Goal: Transaction & Acquisition: Purchase product/service

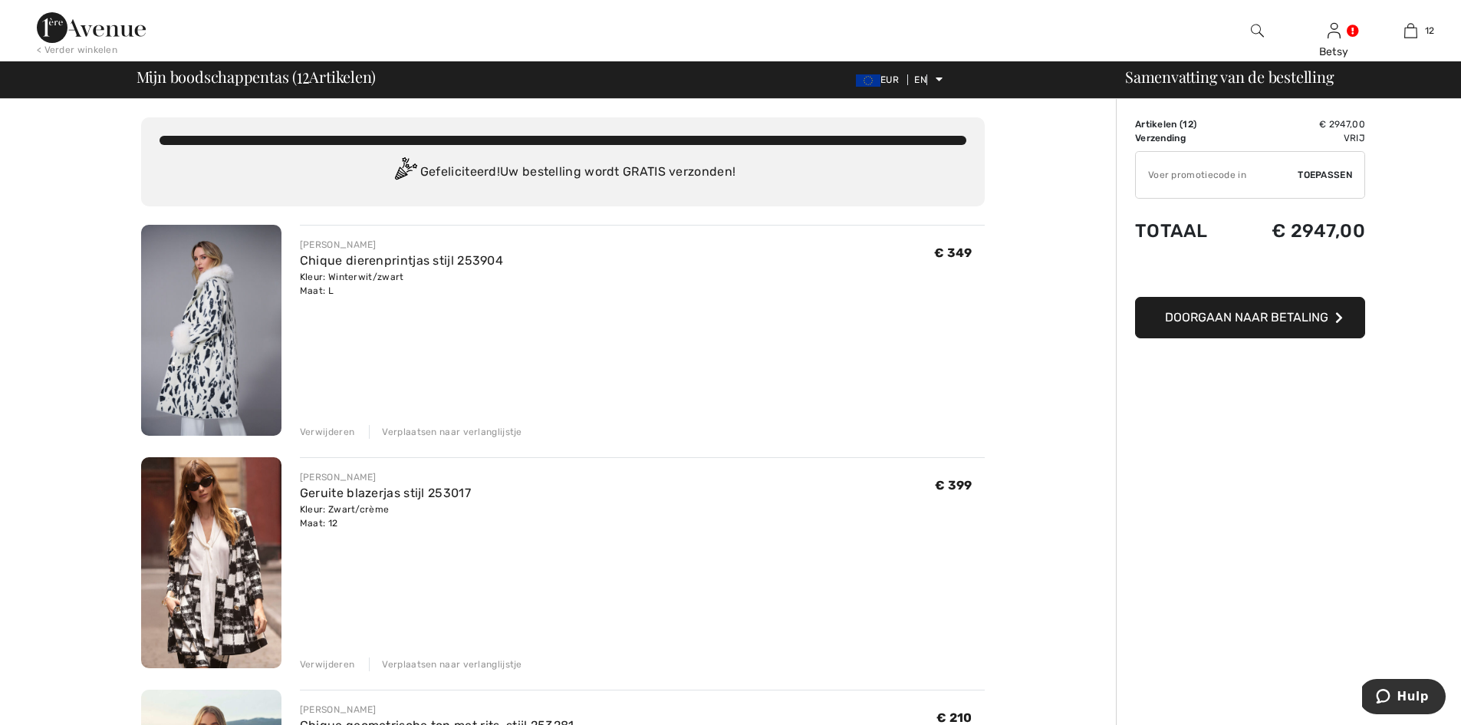
click at [329, 433] on font "Verwijderen" at bounding box center [327, 432] width 54 height 11
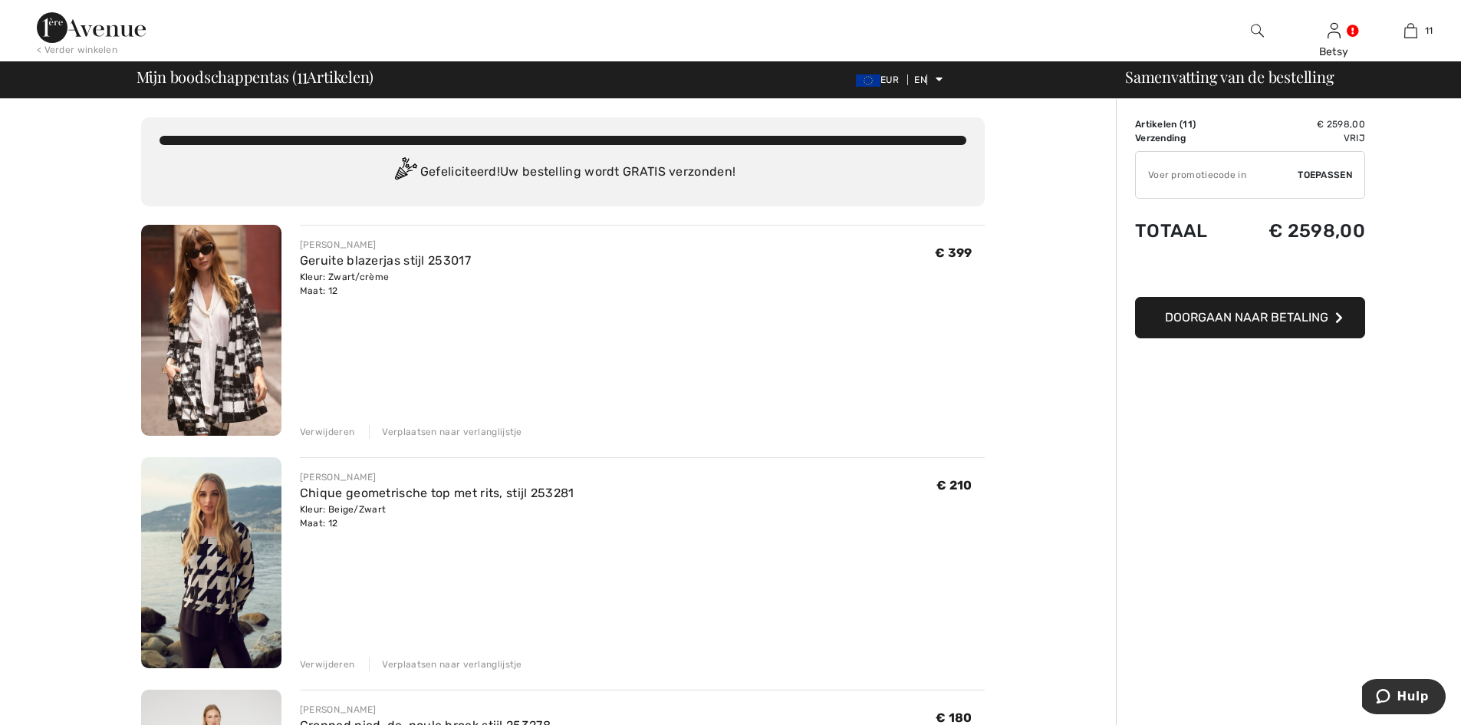
click at [326, 433] on font "Verwijderen" at bounding box center [327, 432] width 54 height 11
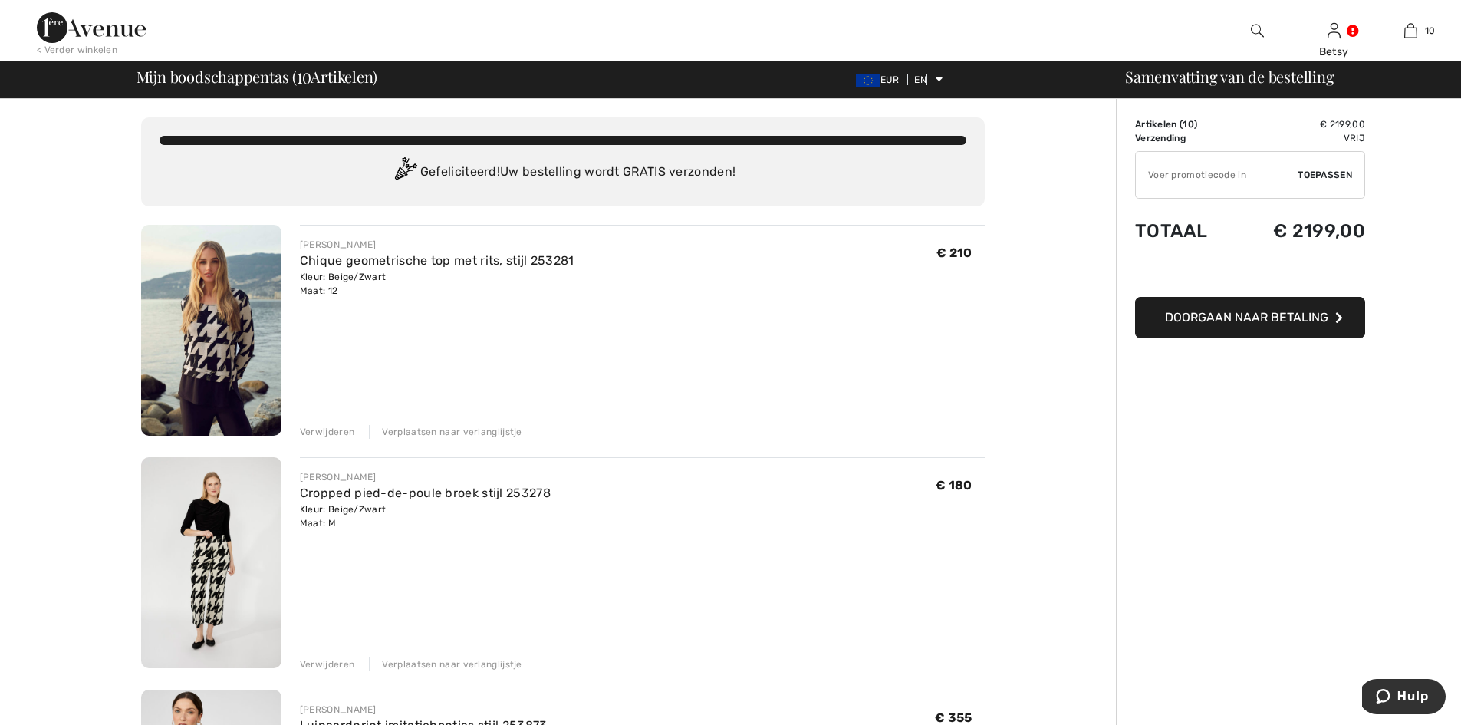
click at [325, 433] on font "Verwijderen" at bounding box center [327, 432] width 54 height 11
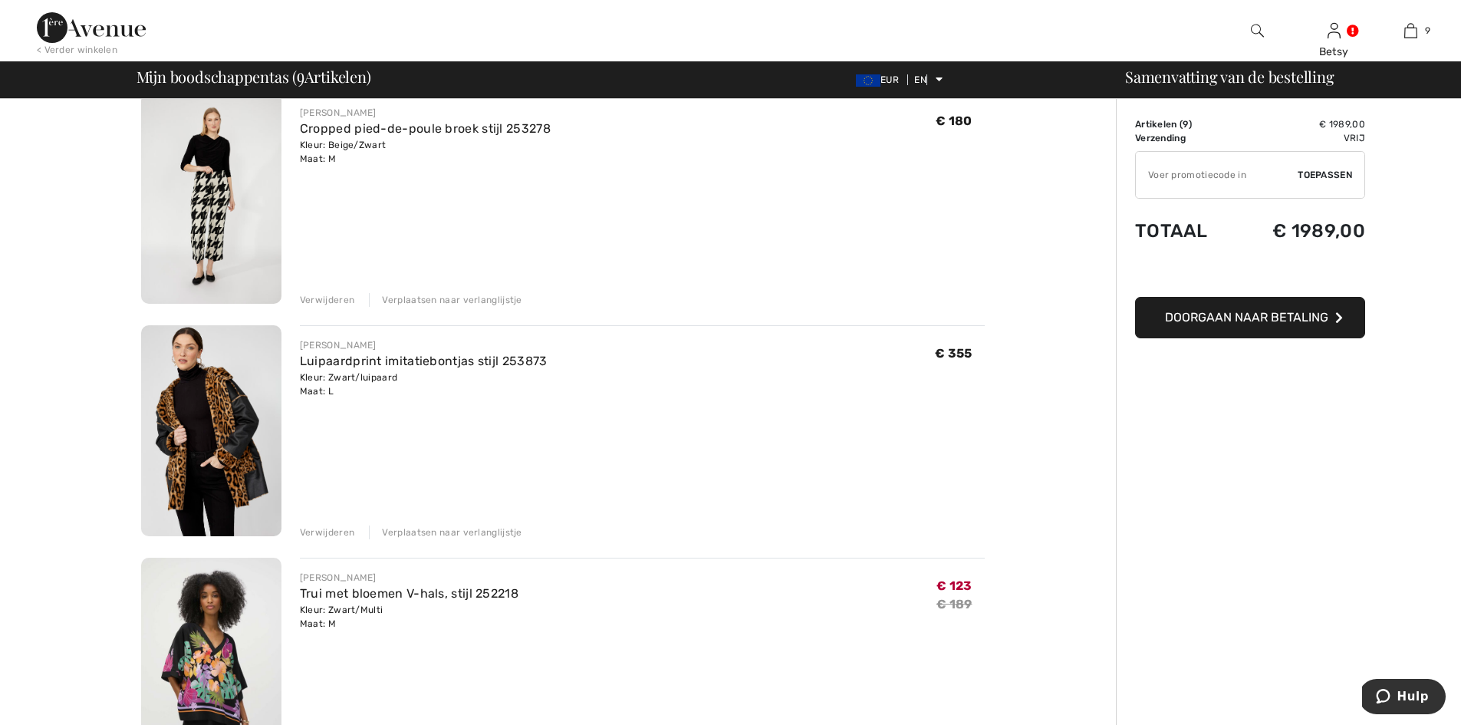
scroll to position [153, 0]
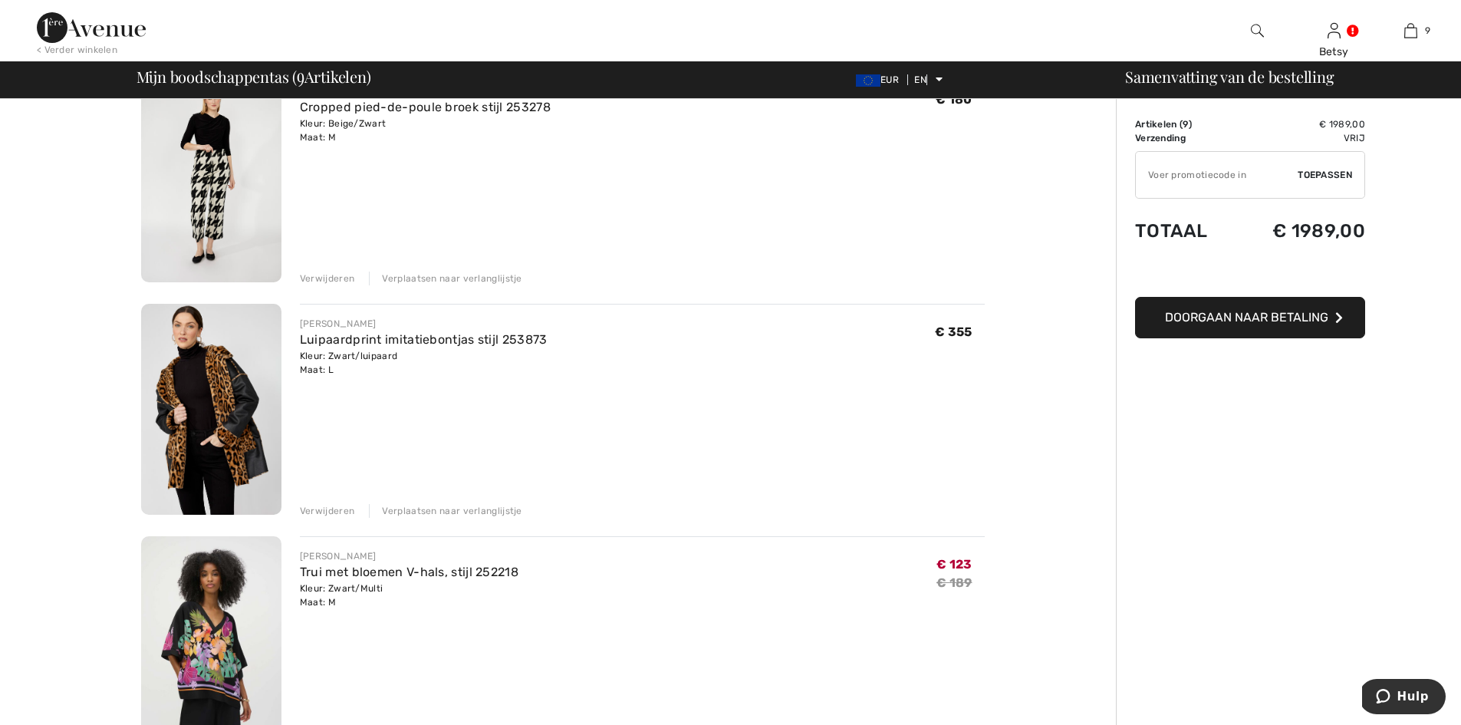
click at [321, 280] on font "Verwijderen" at bounding box center [327, 278] width 54 height 11
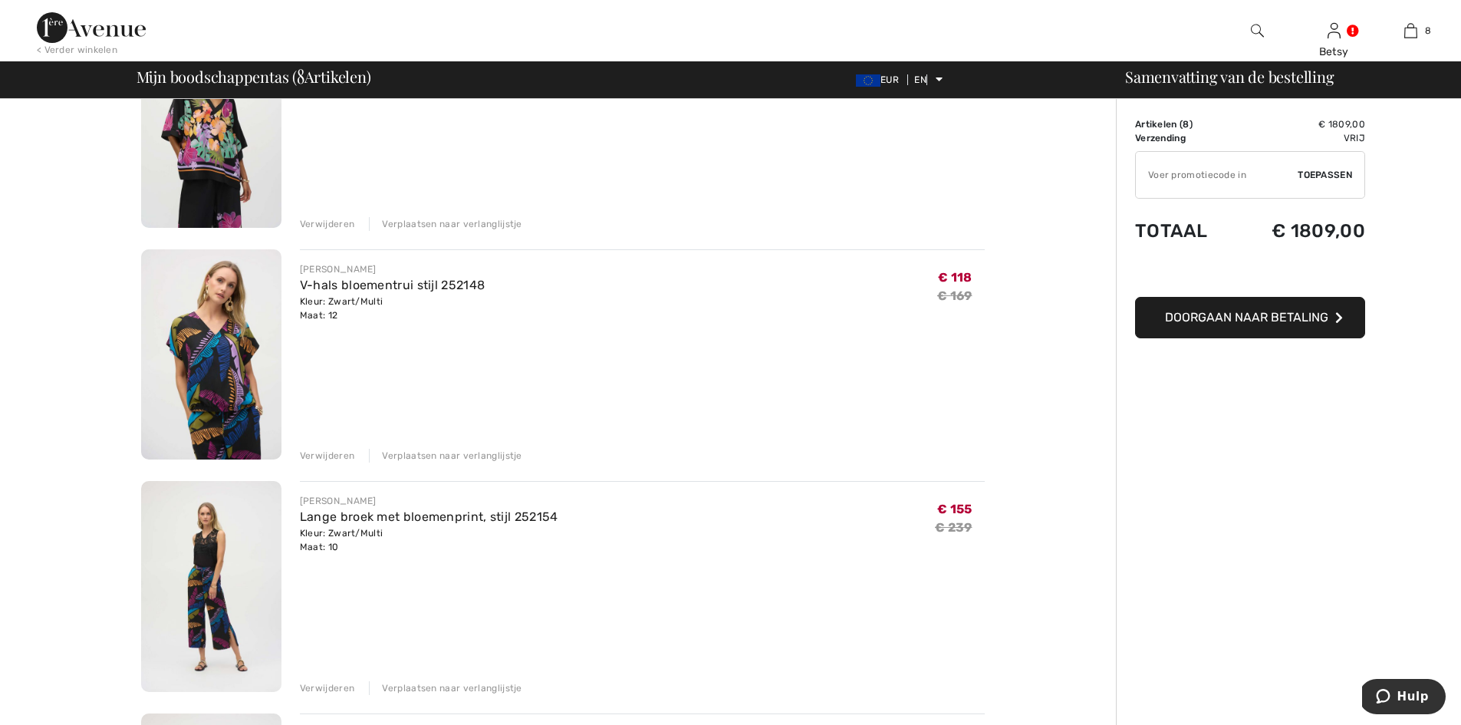
scroll to position [442, 0]
click at [204, 379] on img at bounding box center [211, 353] width 140 height 211
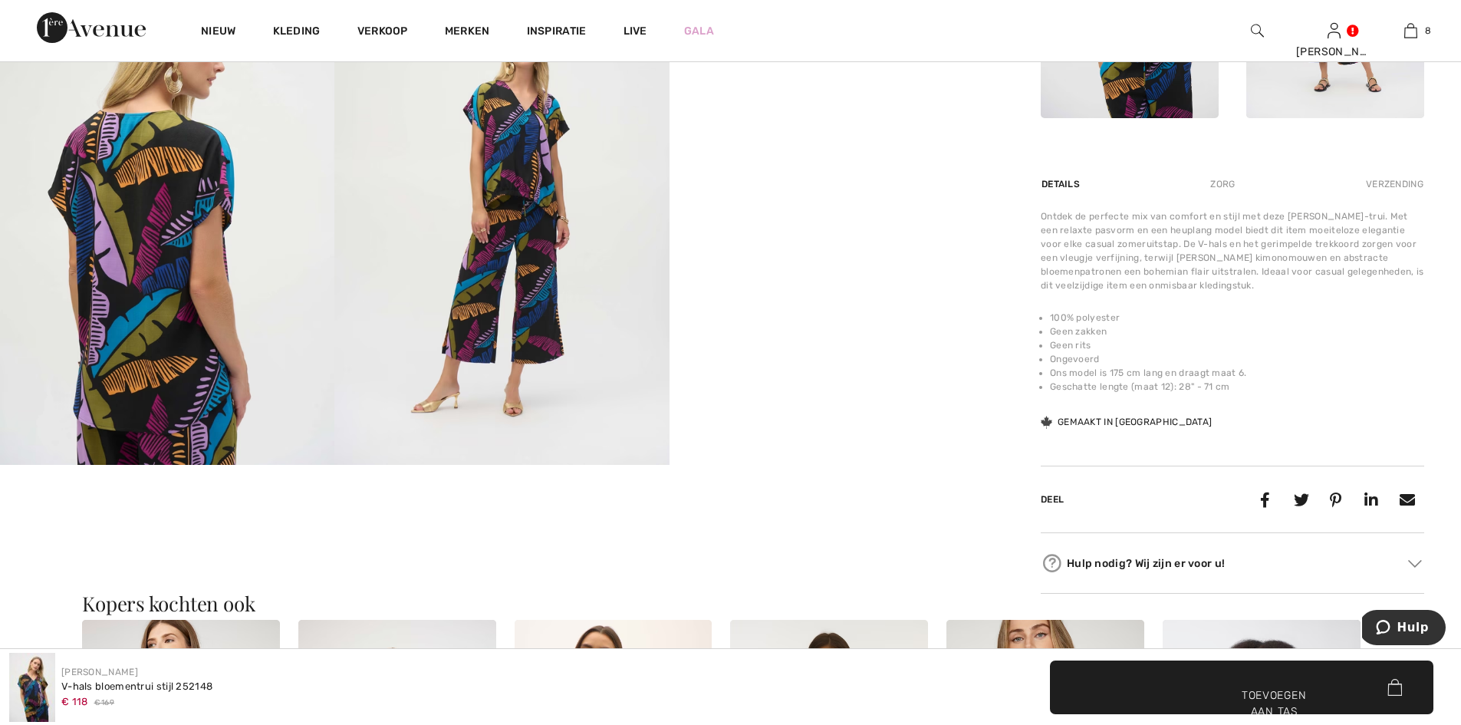
scroll to position [844, 0]
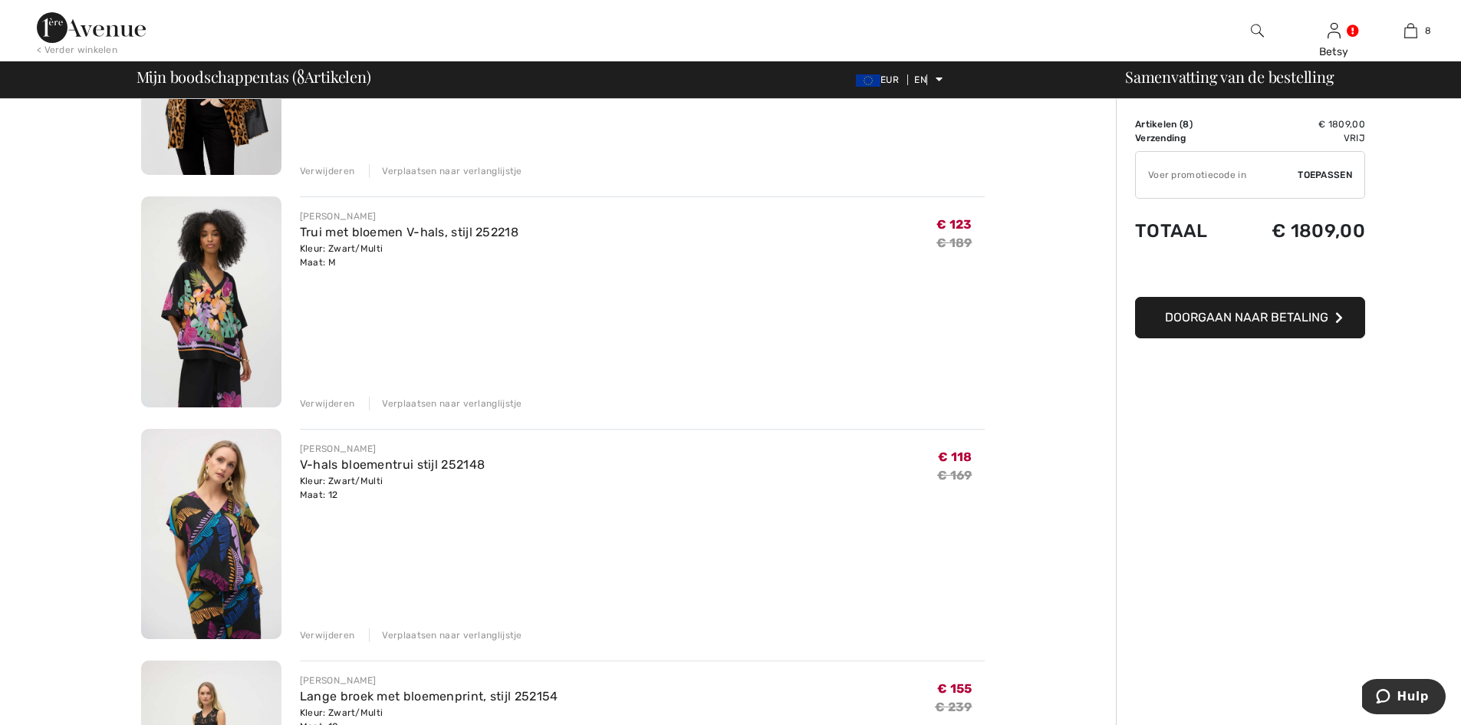
scroll to position [230, 0]
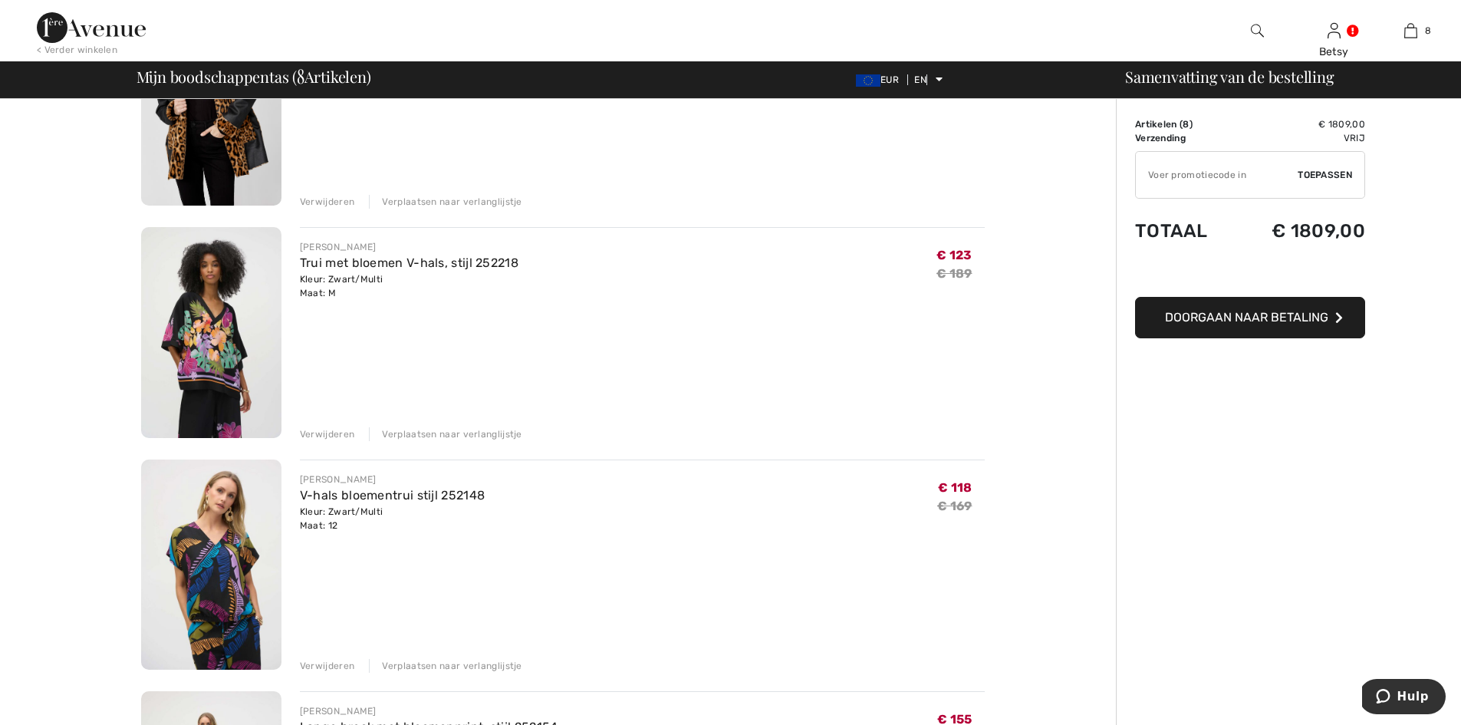
click at [327, 436] on font "Verwijderen" at bounding box center [327, 434] width 54 height 11
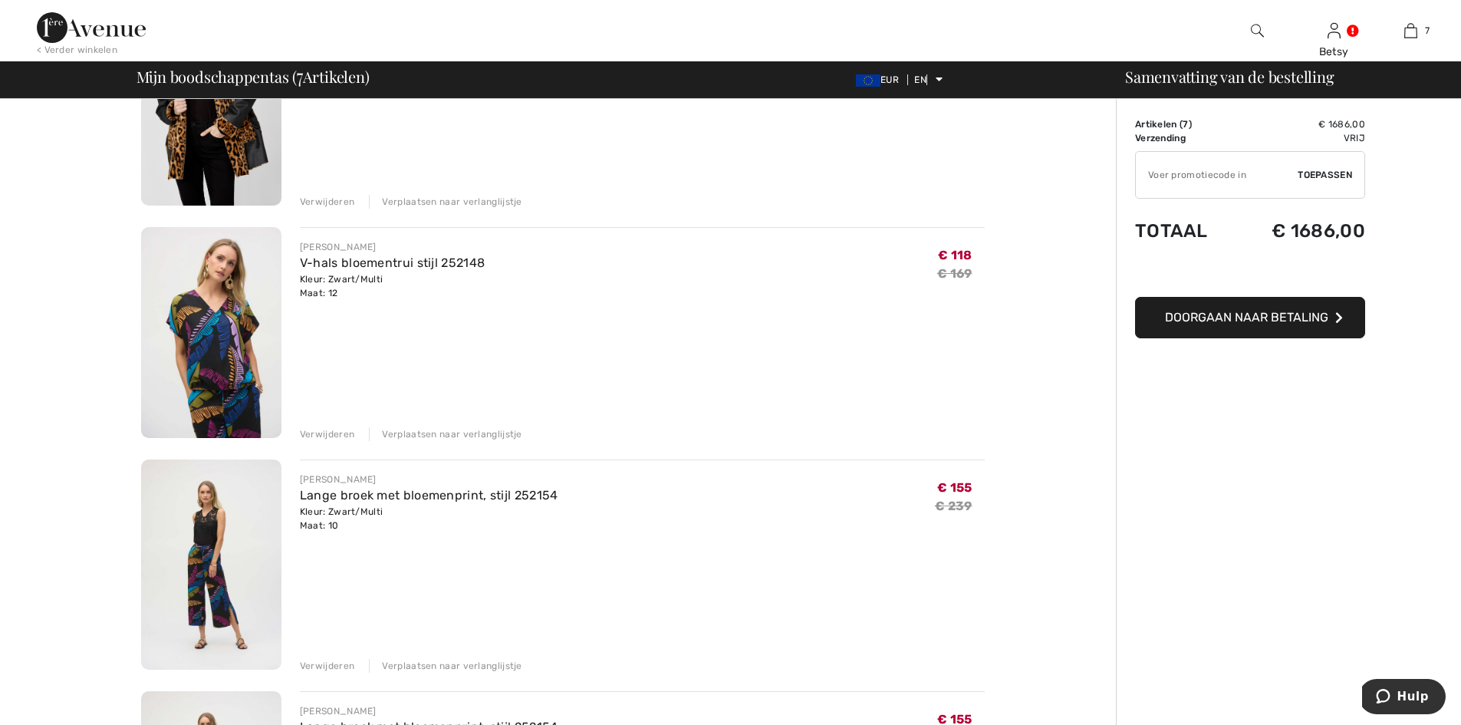
scroll to position [460, 0]
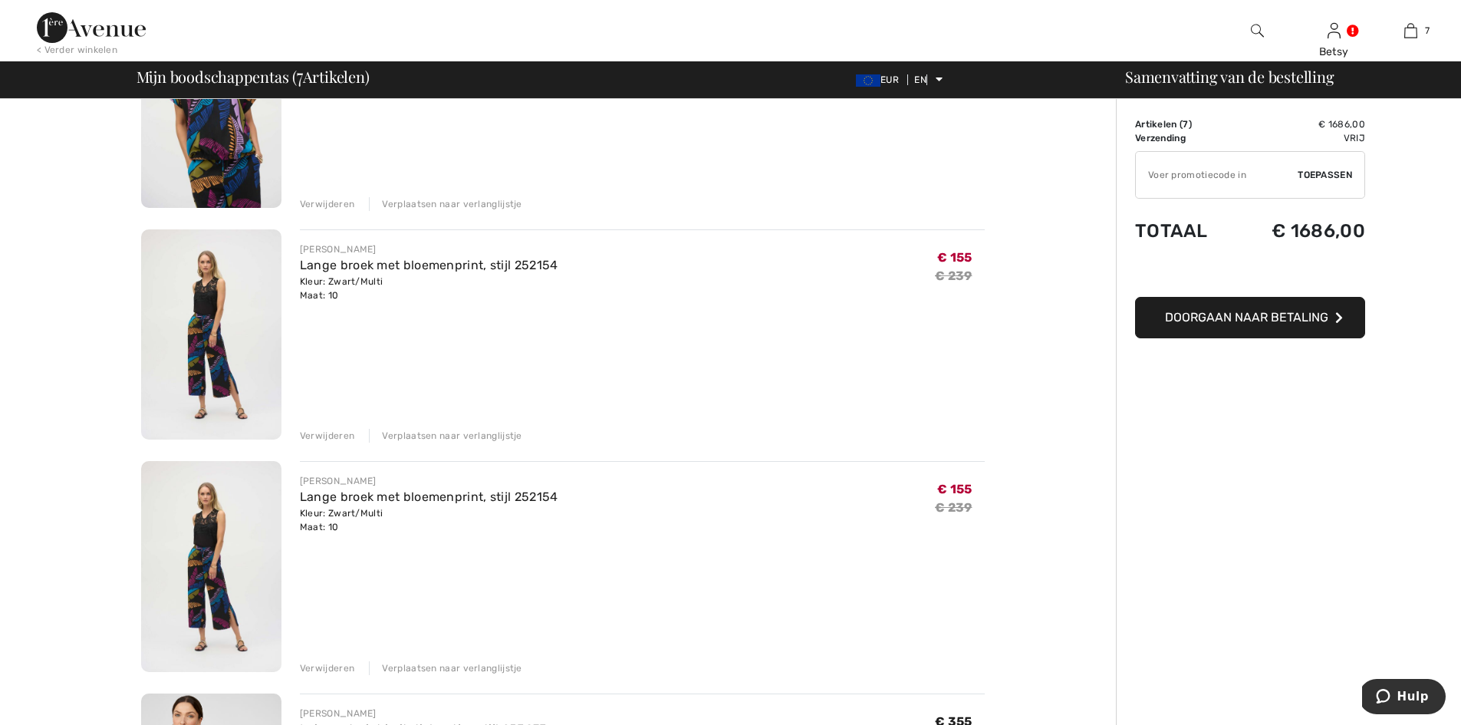
click at [323, 438] on font "Verwijderen" at bounding box center [327, 435] width 54 height 11
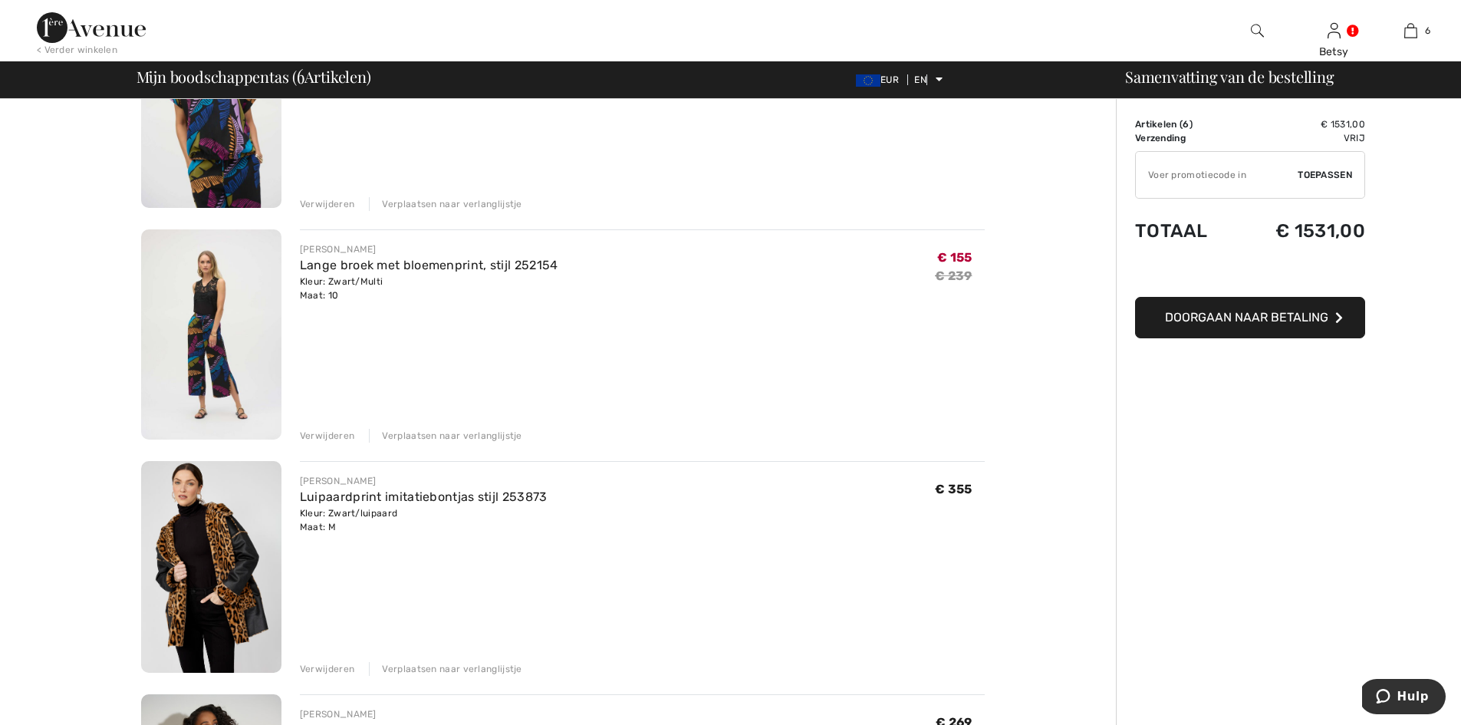
scroll to position [537, 0]
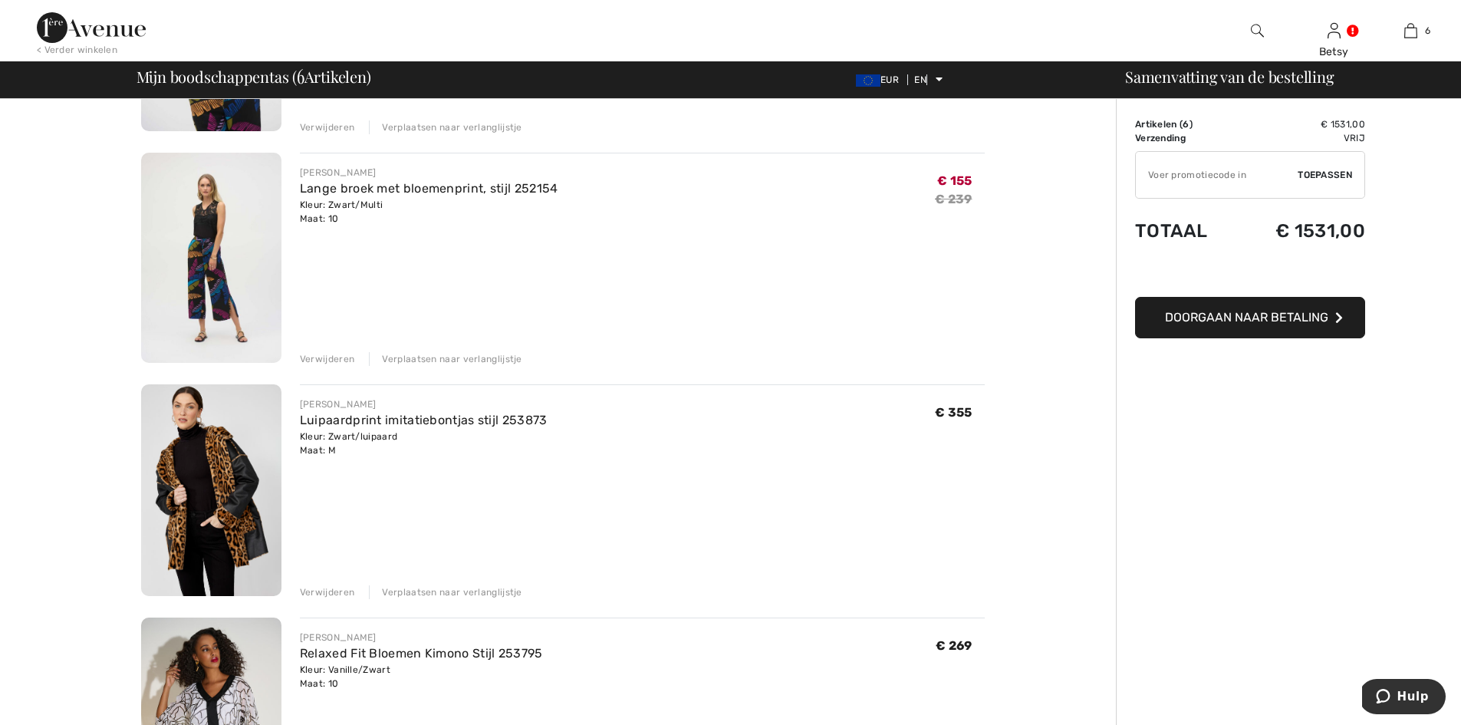
click at [314, 592] on font "Verwijderen" at bounding box center [327, 592] width 54 height 11
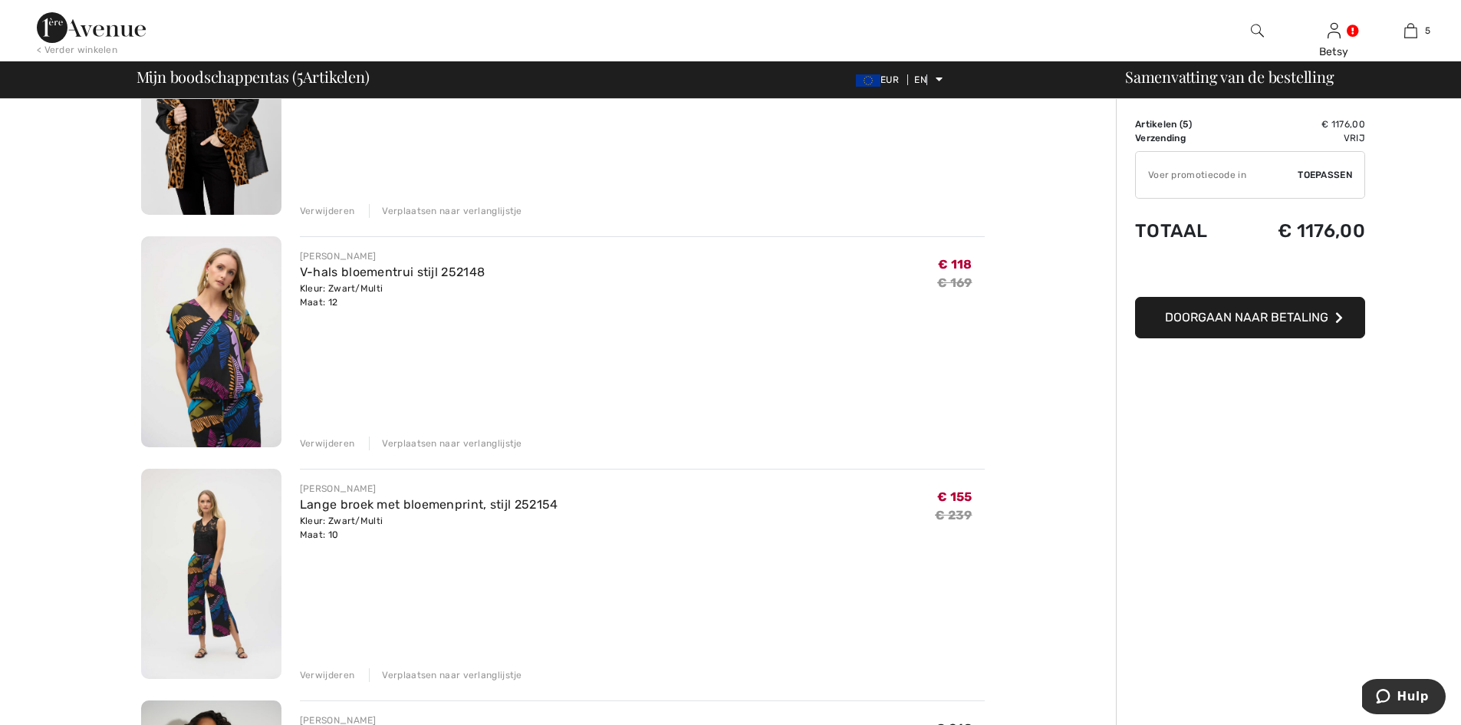
scroll to position [153, 0]
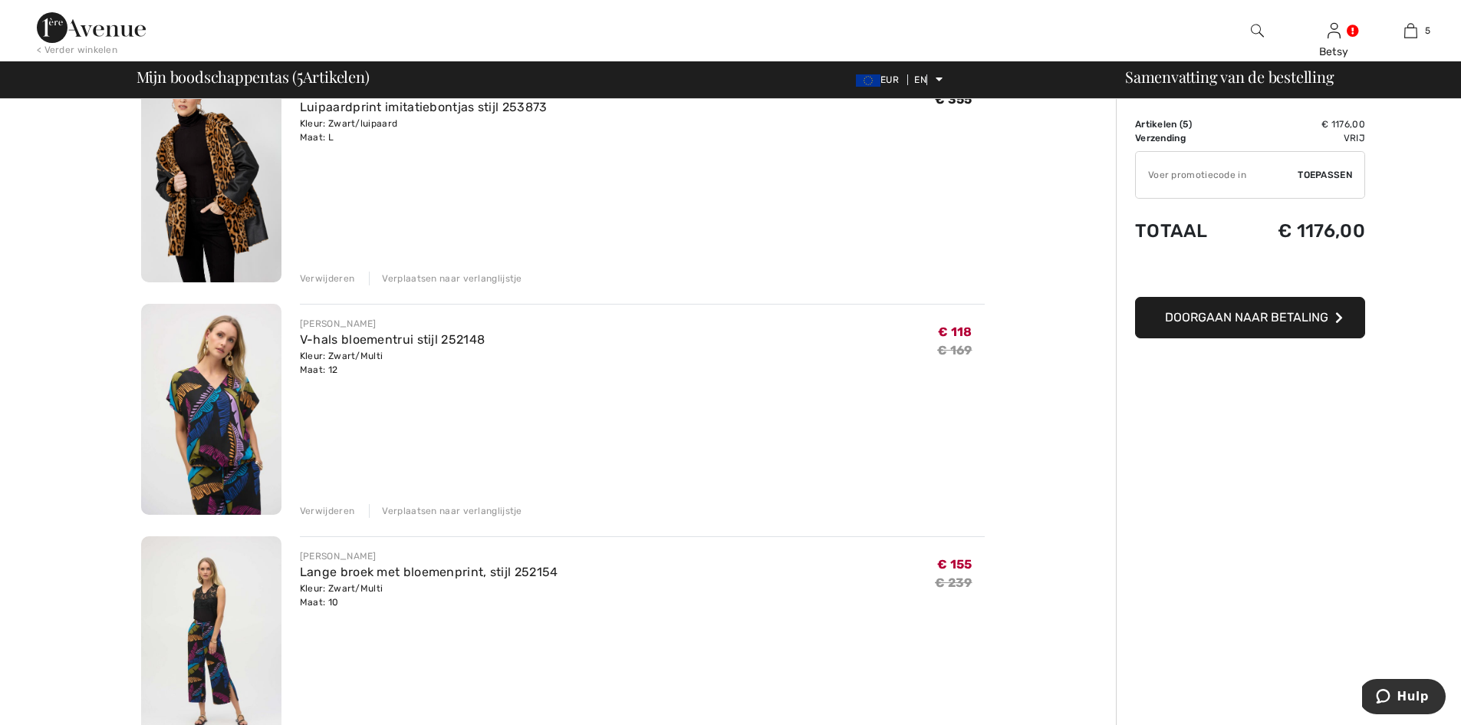
click at [215, 179] on img at bounding box center [211, 176] width 140 height 211
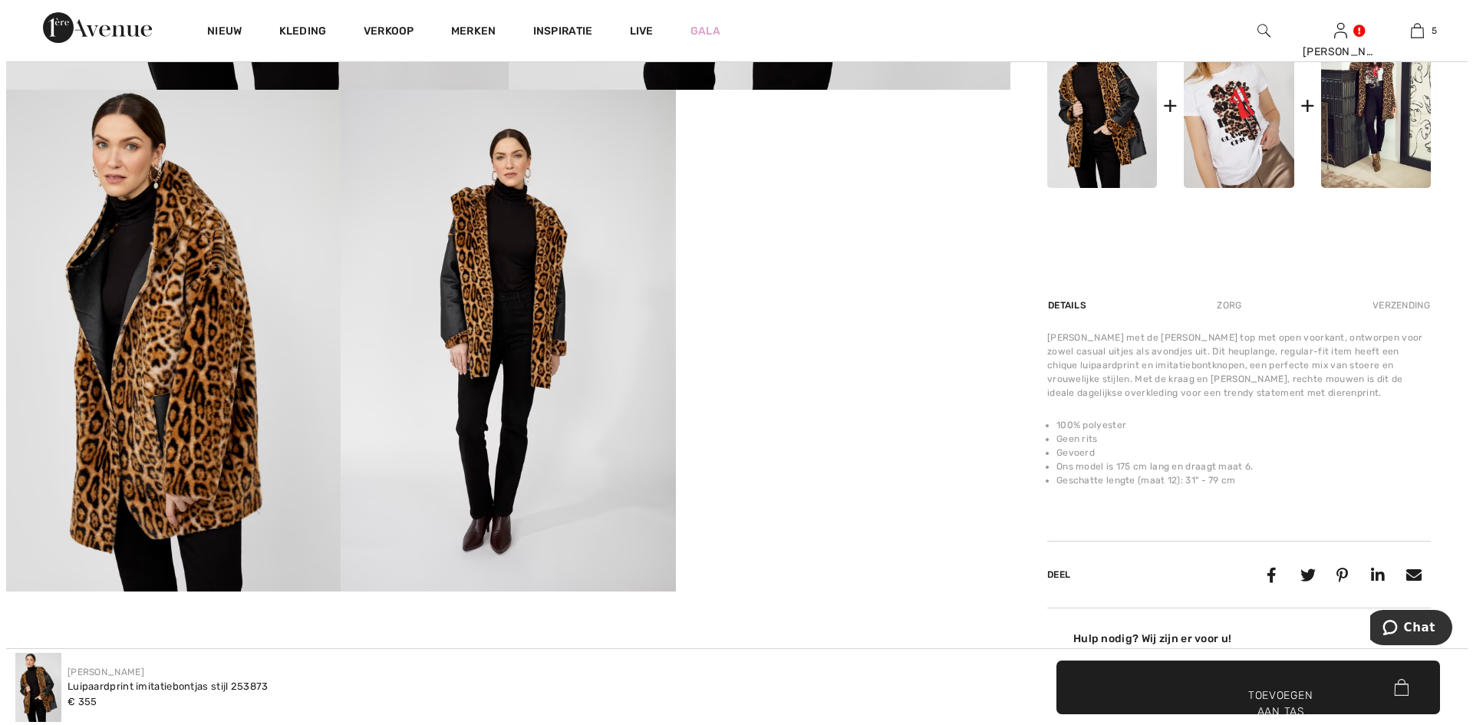
scroll to position [767, 0]
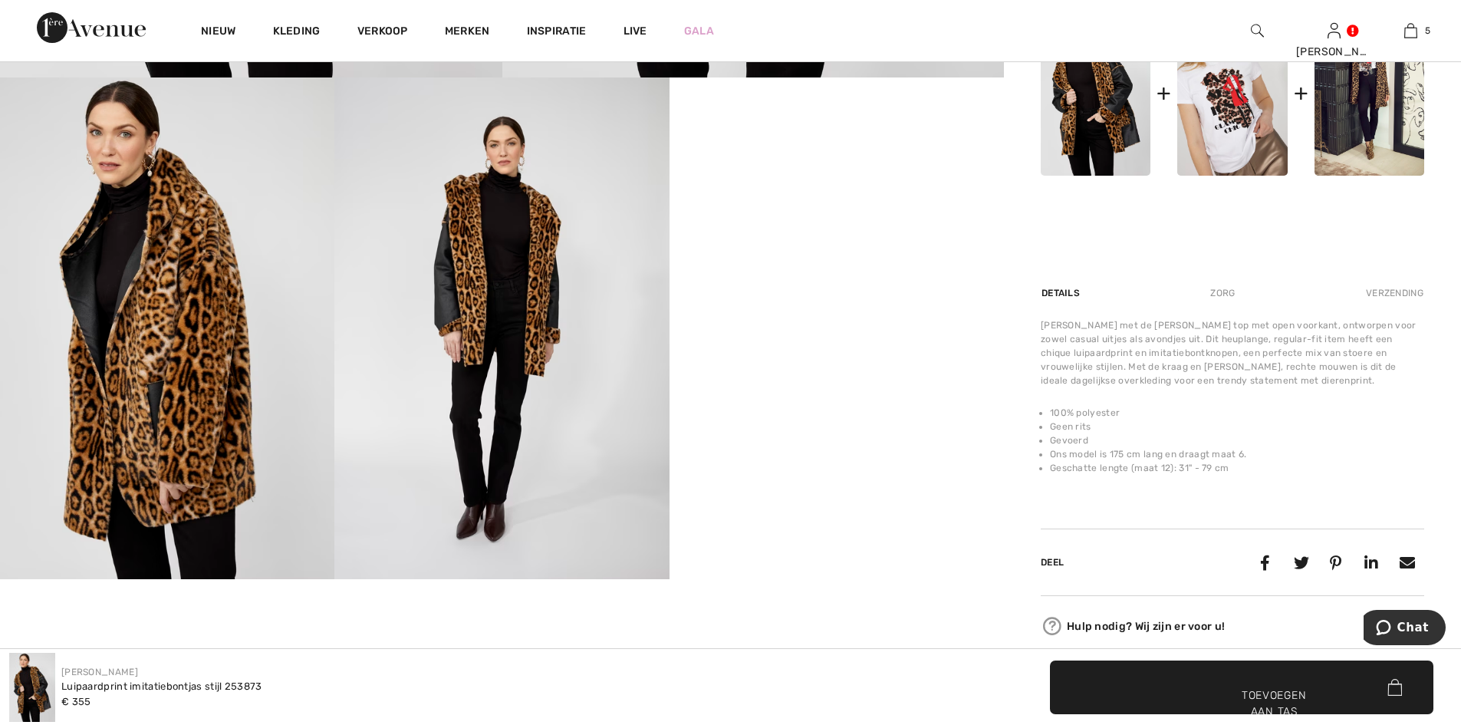
click at [167, 308] on img at bounding box center [167, 328] width 334 height 502
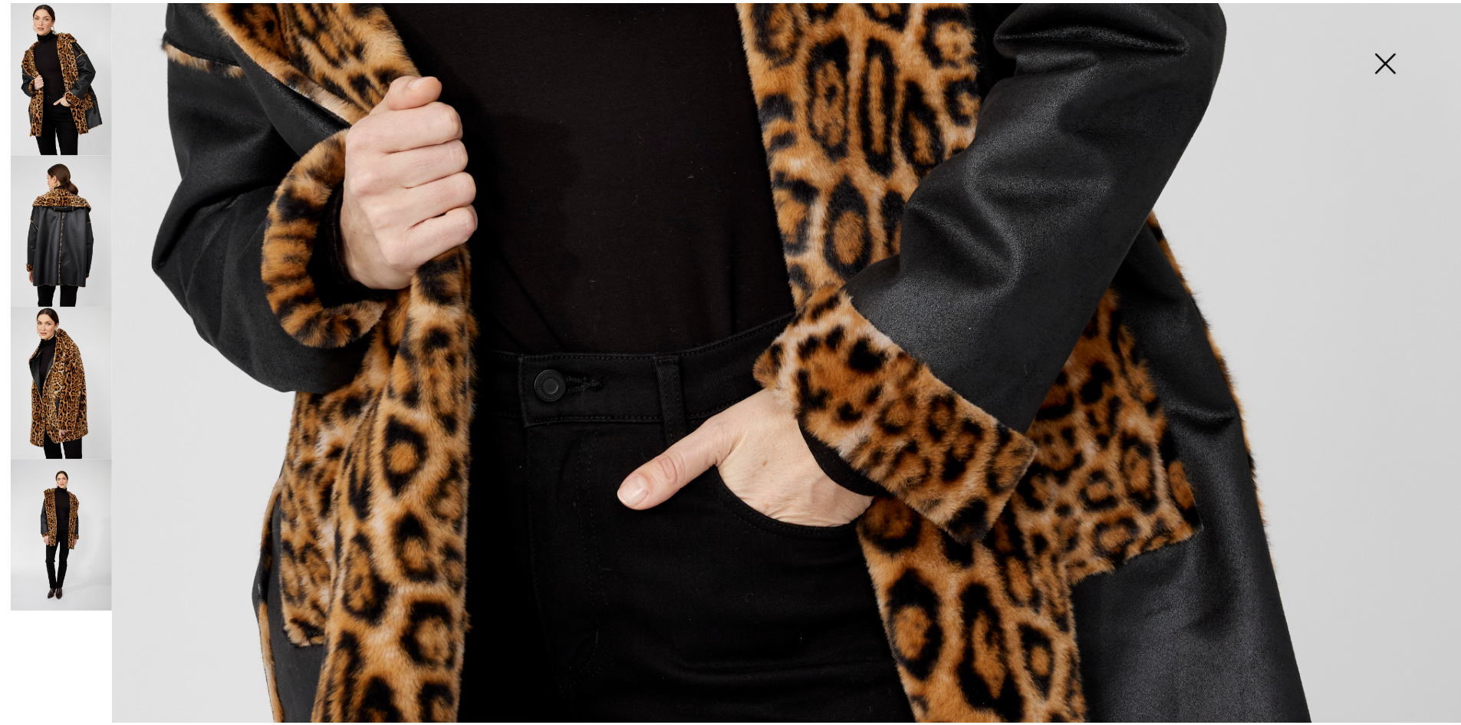
scroll to position [997, 0]
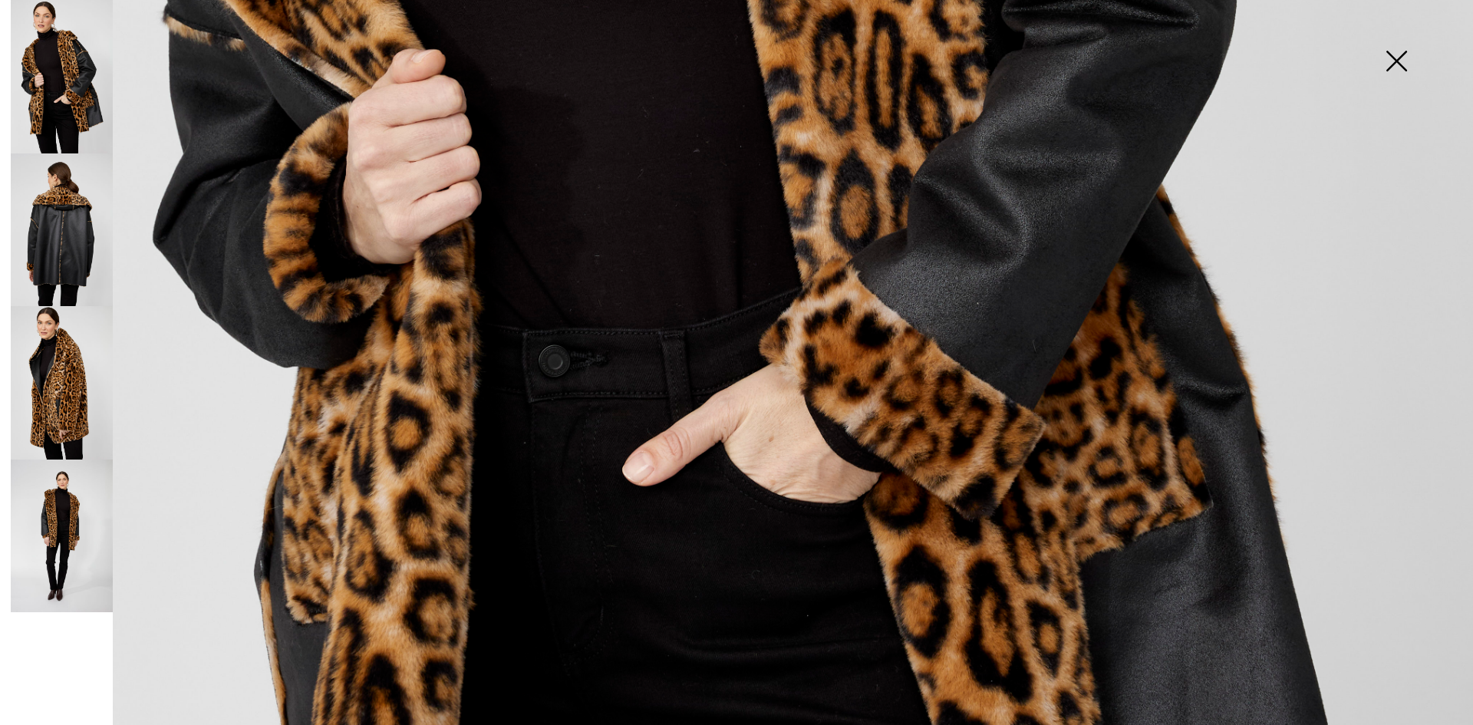
click at [61, 255] on img at bounding box center [62, 229] width 102 height 153
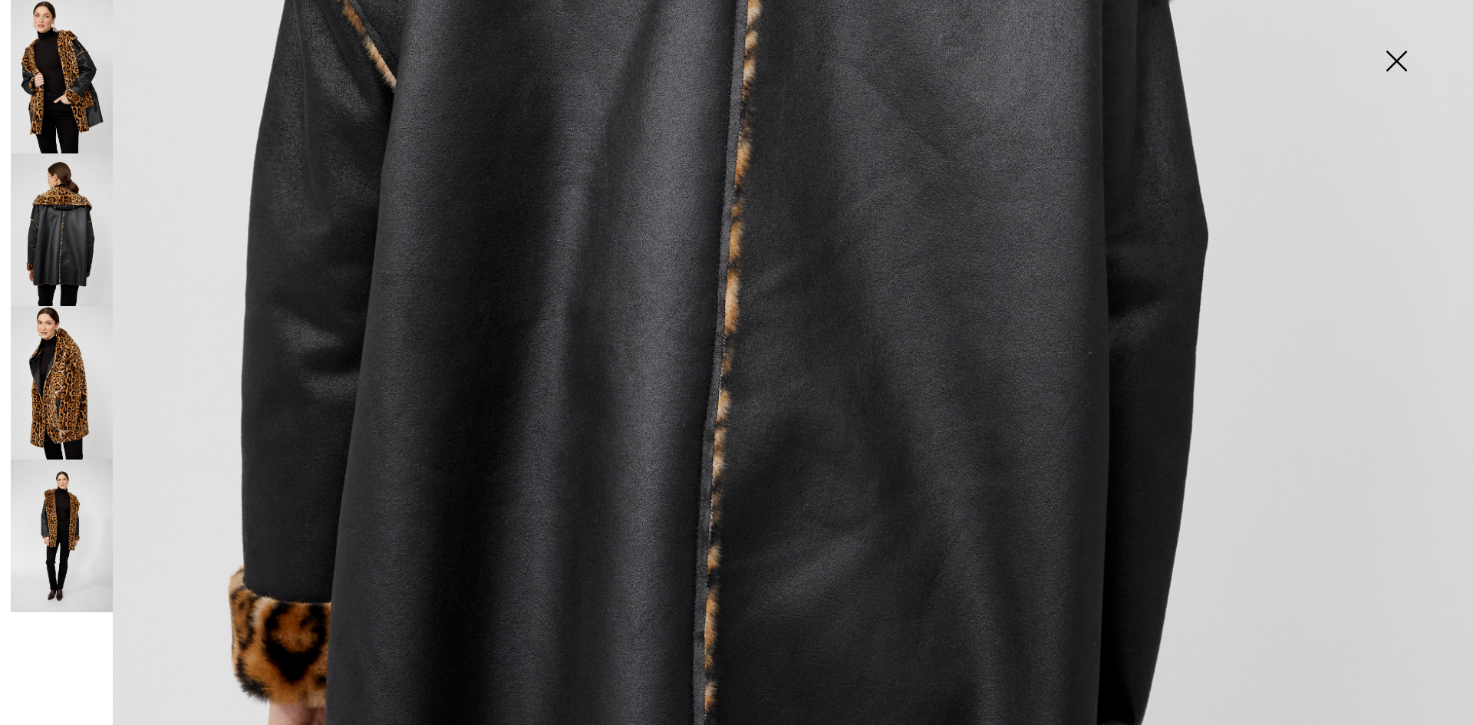
click at [1405, 56] on img at bounding box center [1396, 62] width 77 height 79
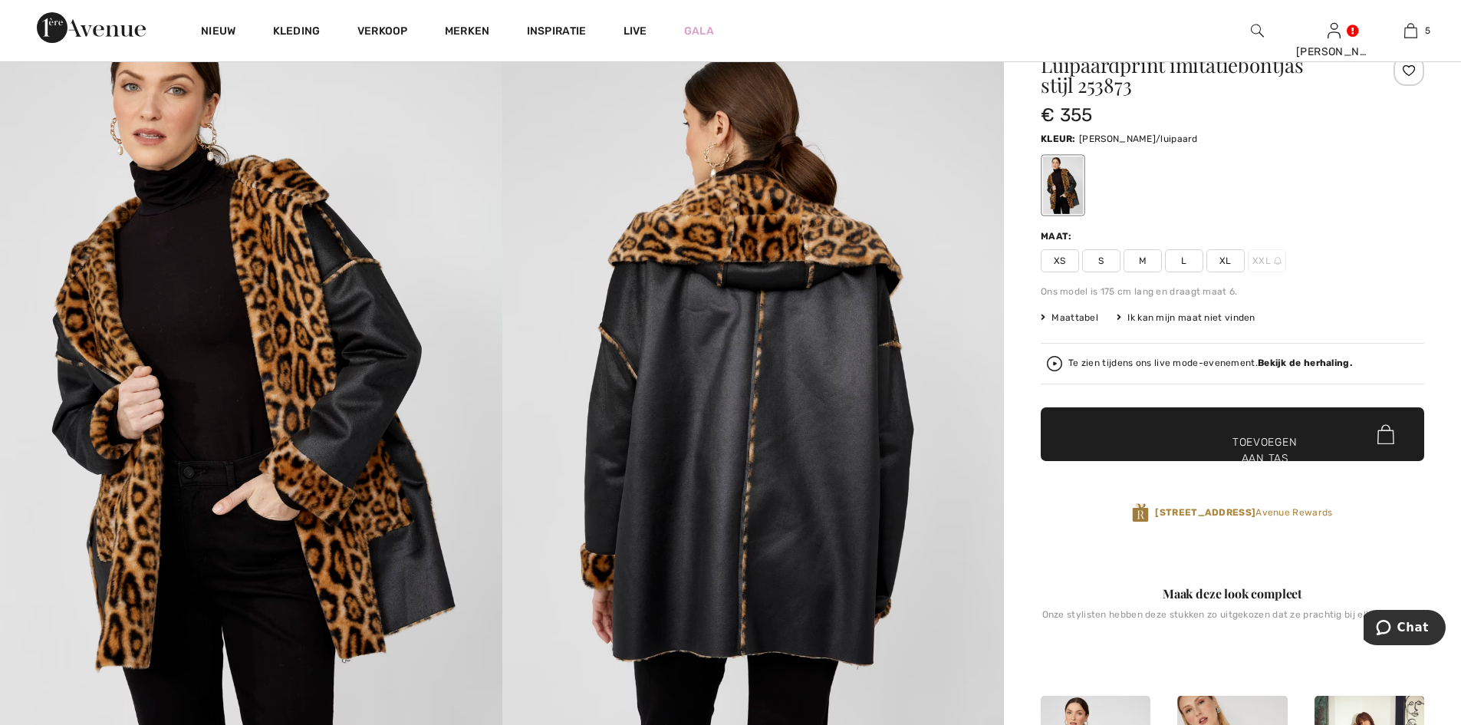
scroll to position [77, 0]
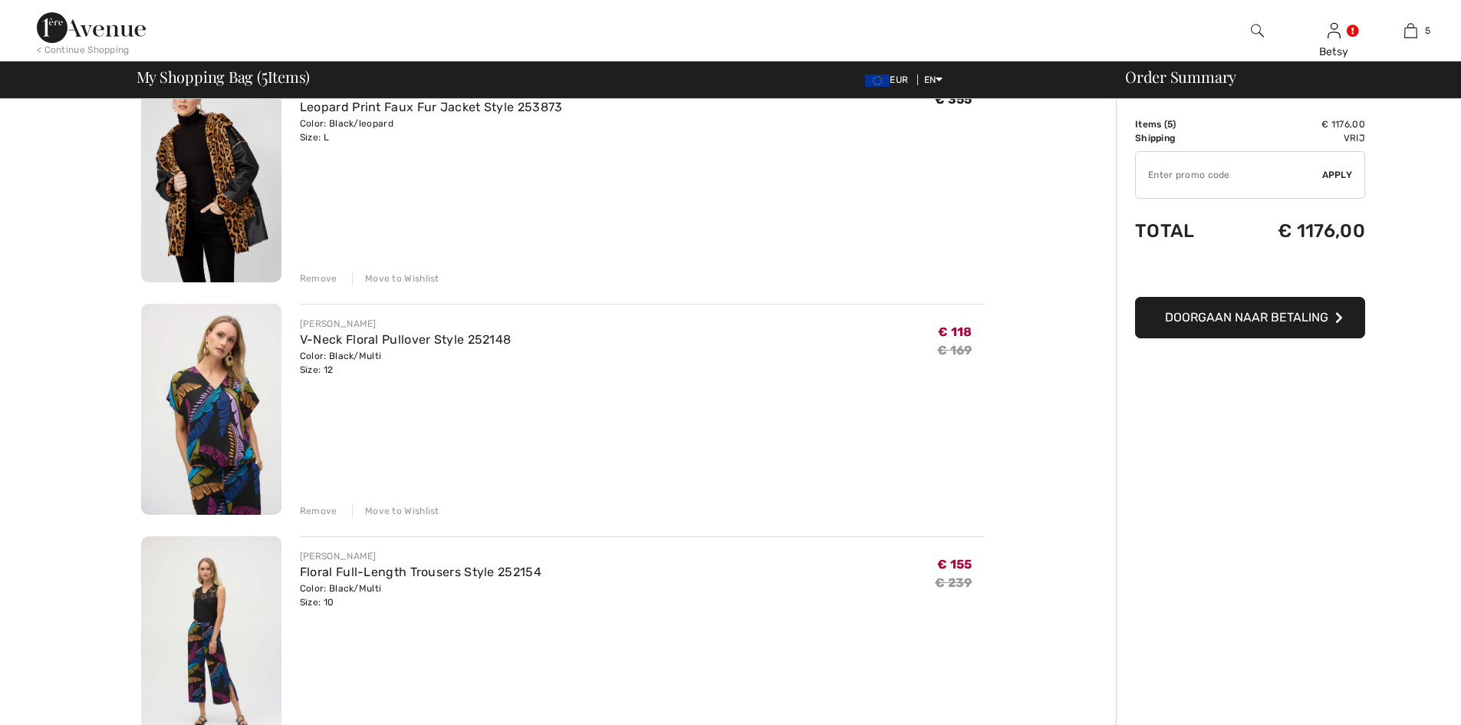
scroll to position [153, 0]
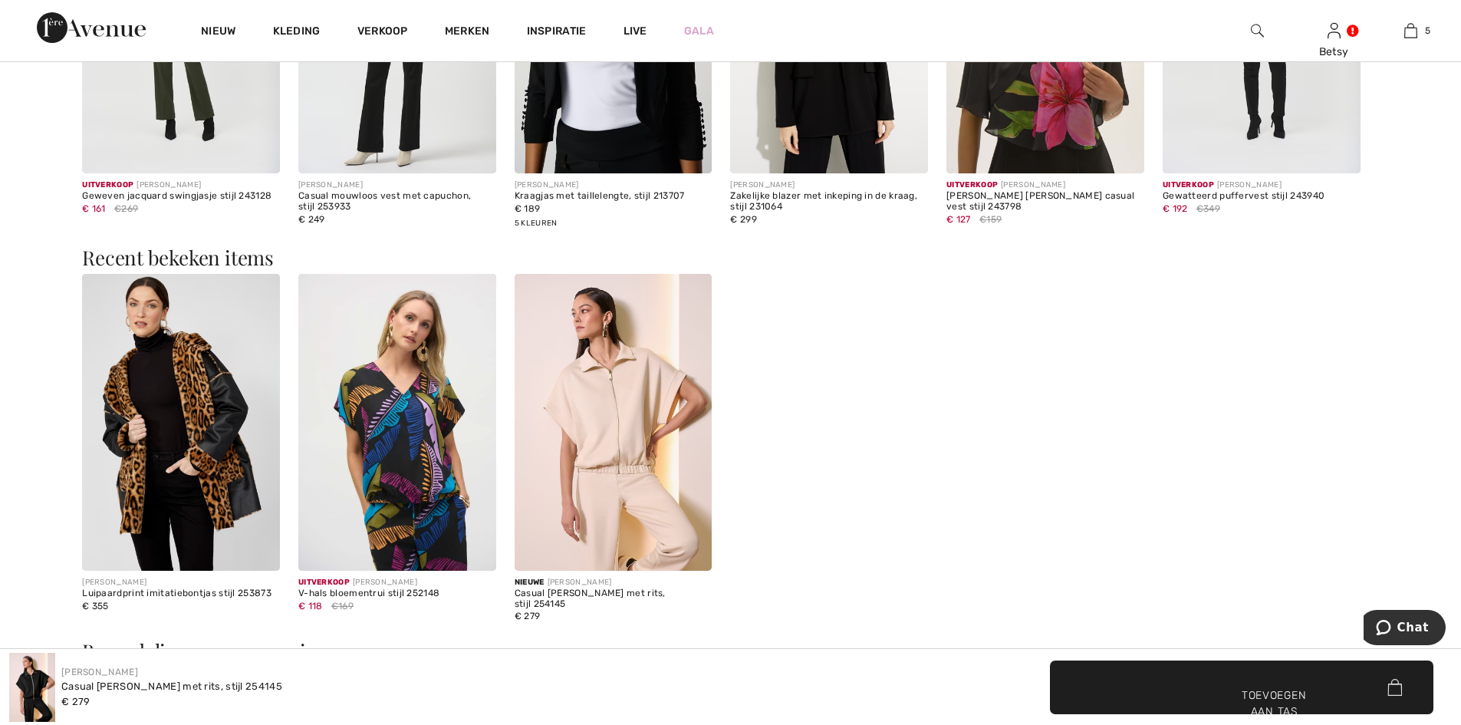
scroll to position [1841, 0]
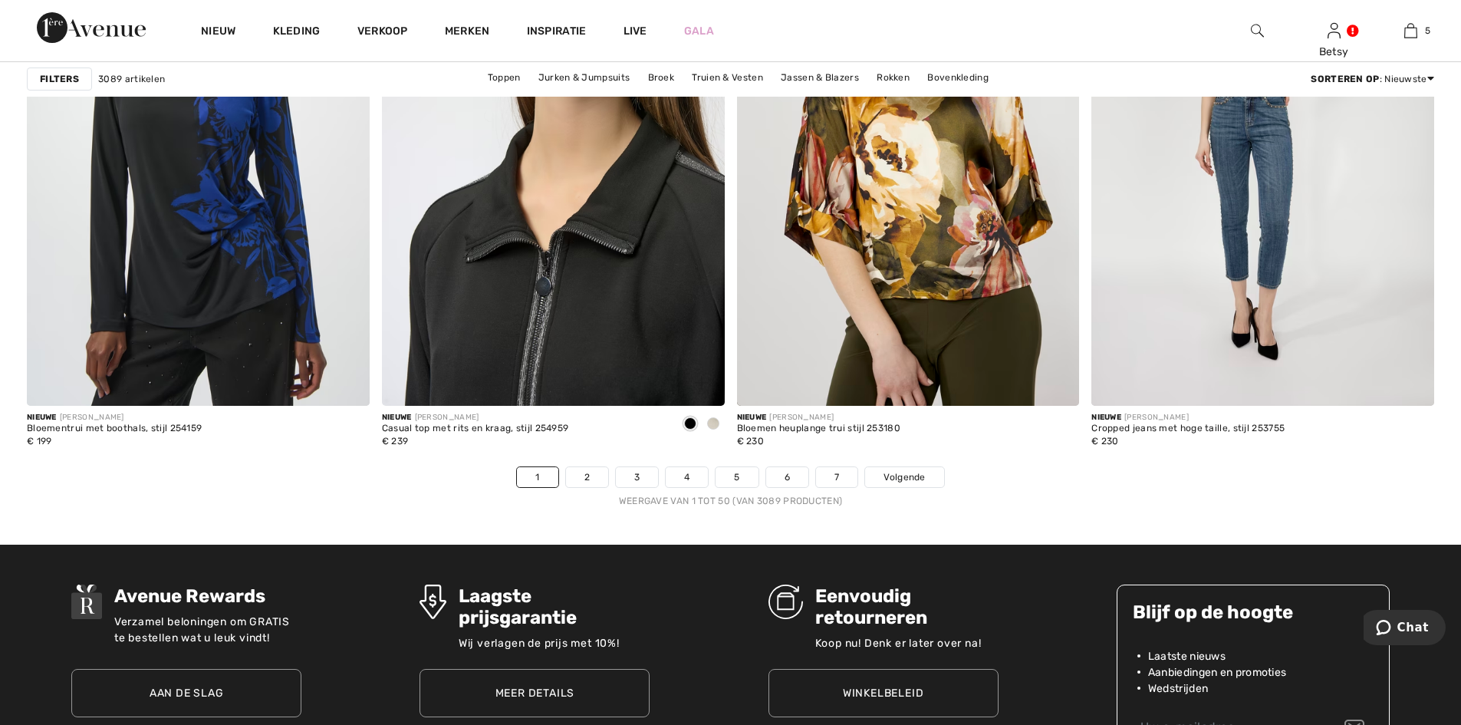
scroll to position [8669, 0]
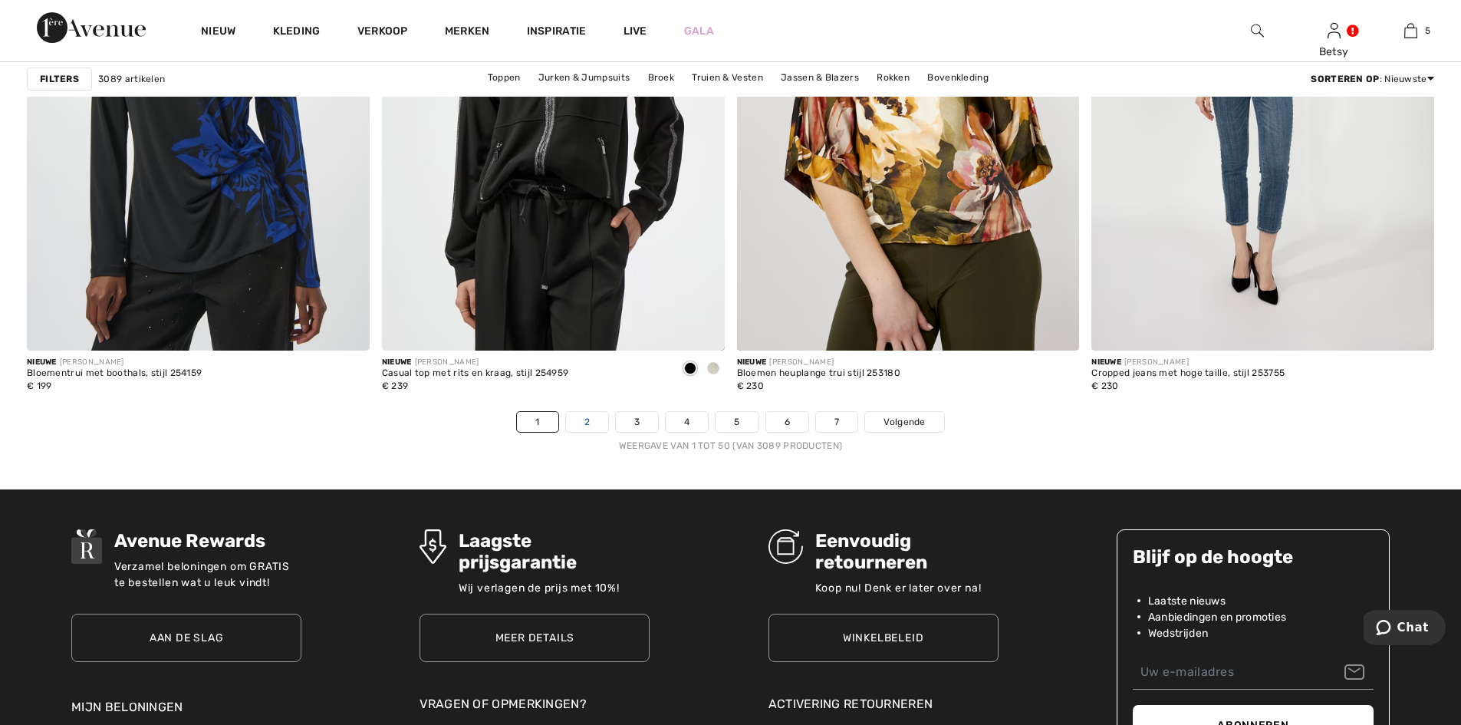
click at [586, 423] on font "2" at bounding box center [587, 422] width 5 height 11
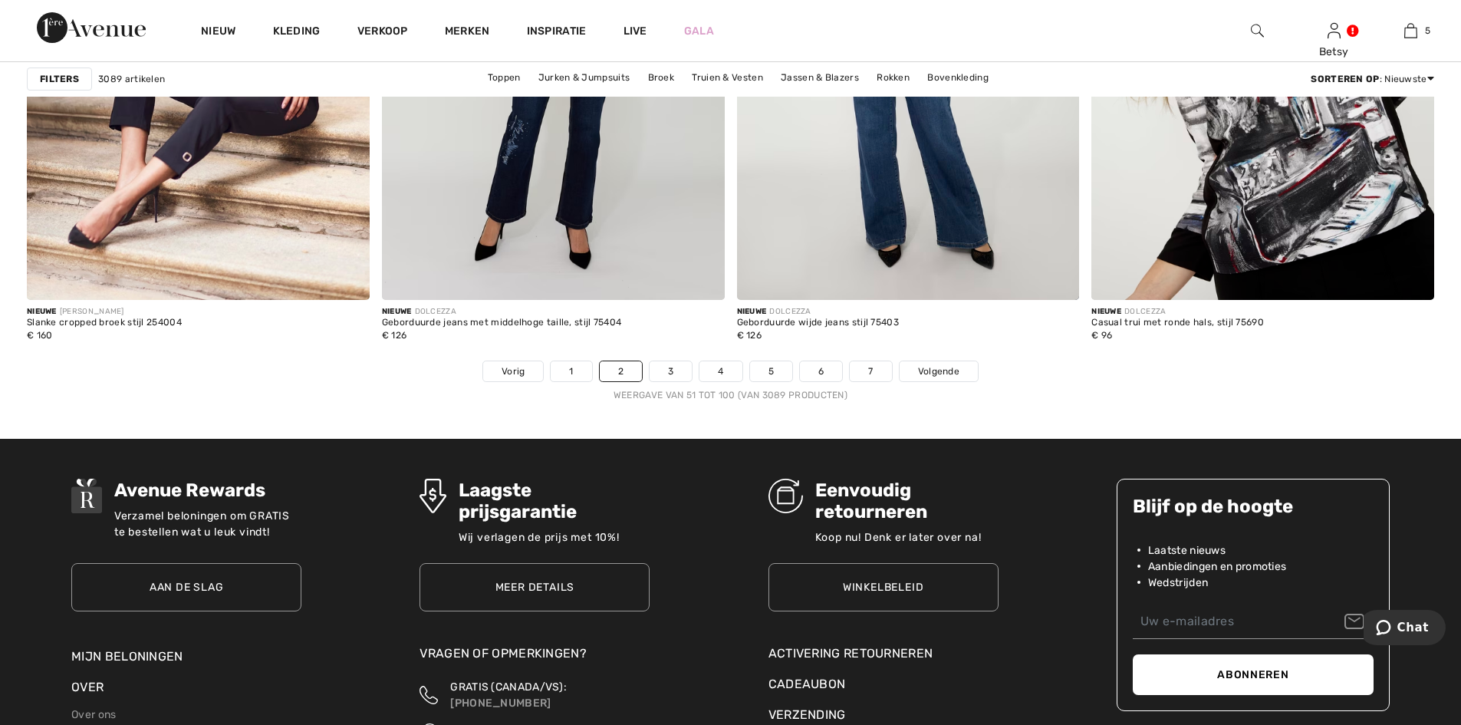
scroll to position [8746, 0]
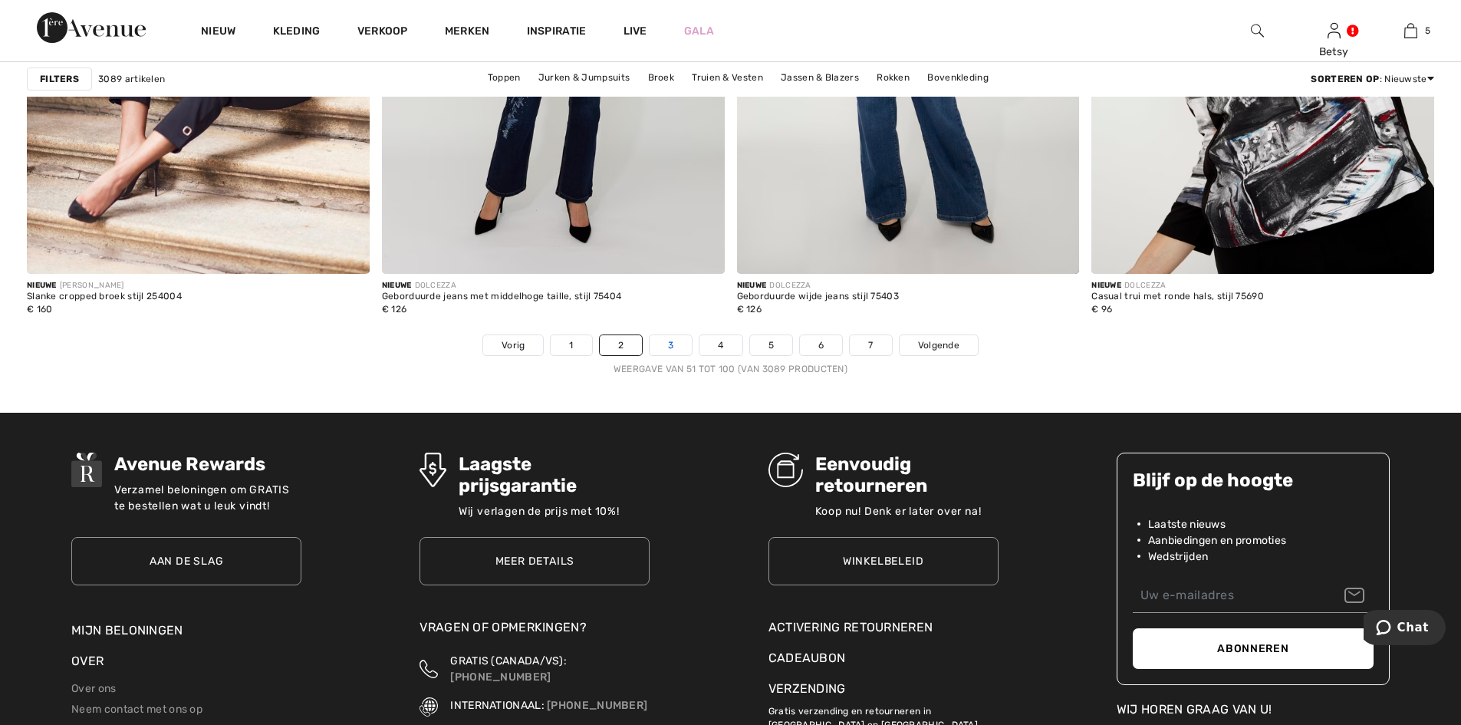
click at [674, 348] on link "3" at bounding box center [671, 345] width 42 height 20
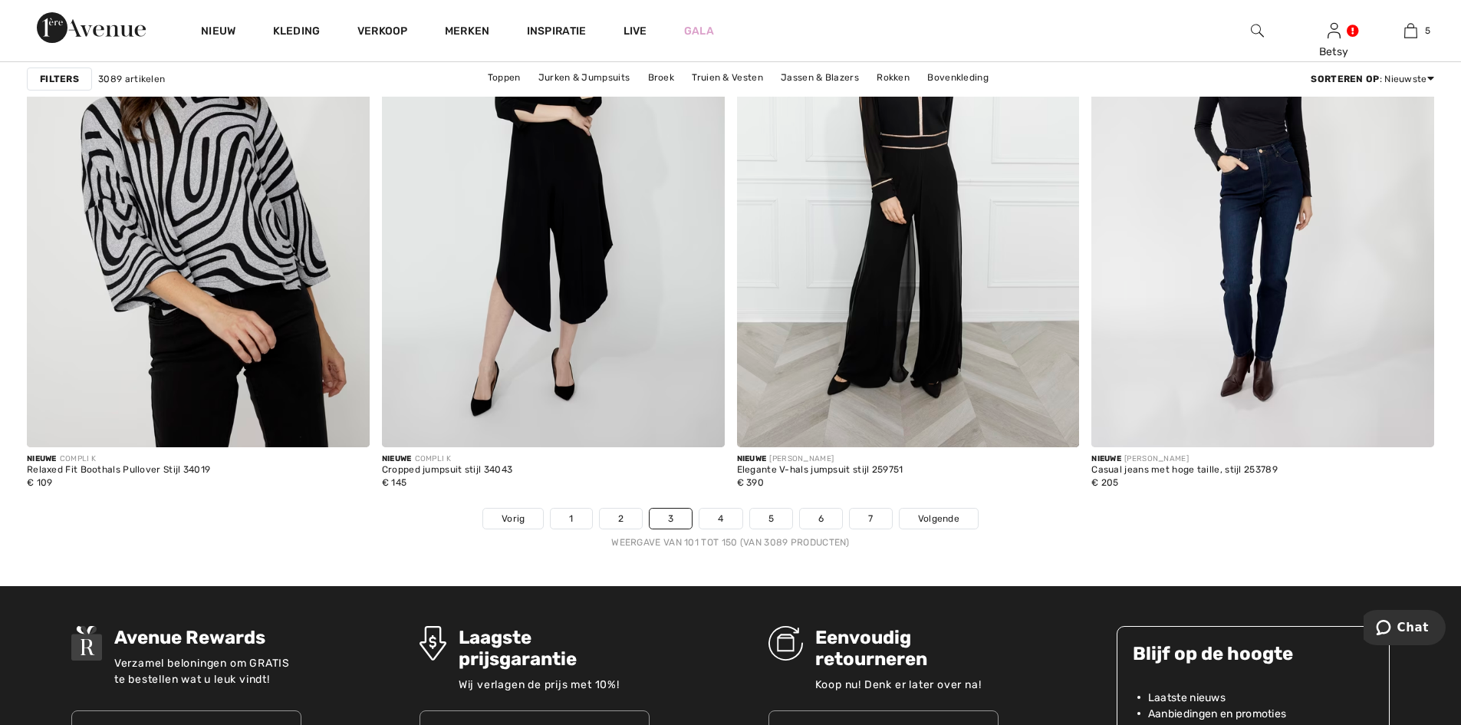
scroll to position [8669, 0]
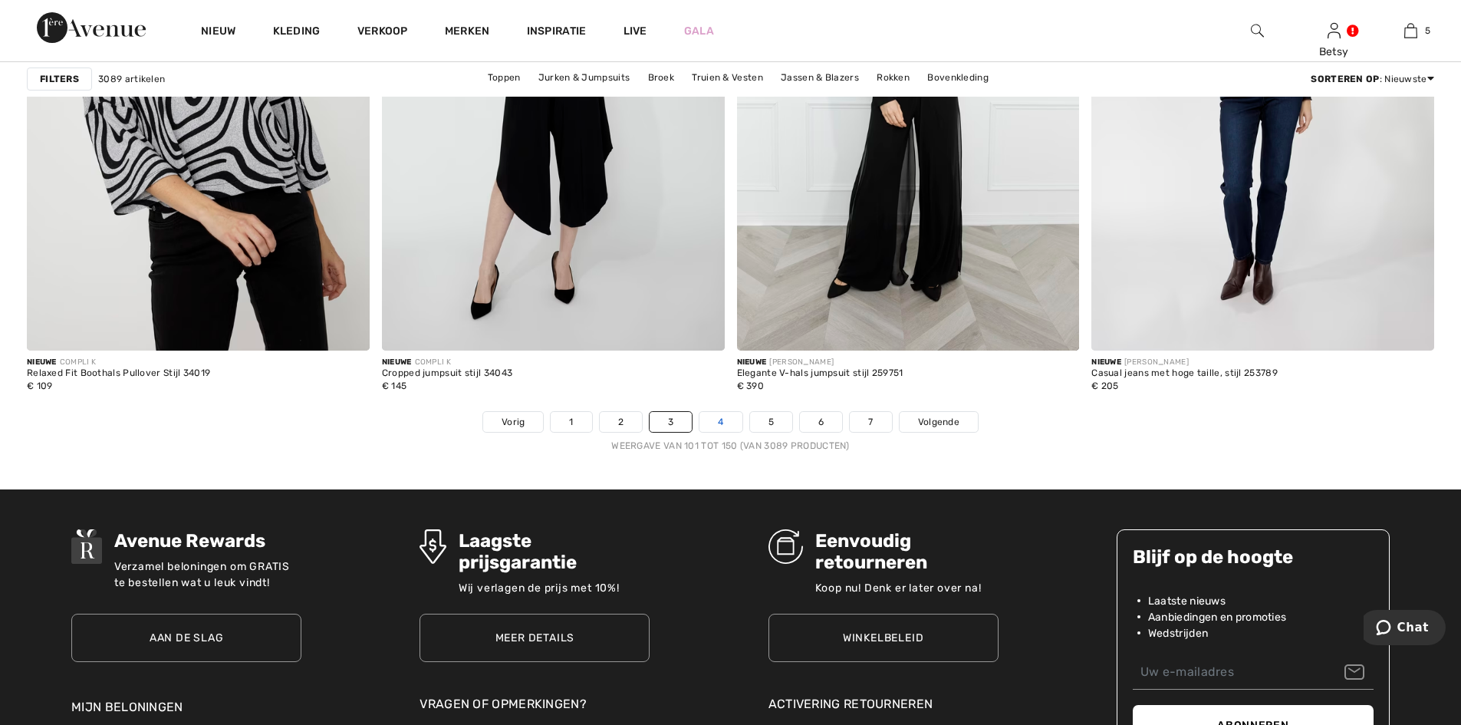
click at [714, 420] on link "4" at bounding box center [721, 422] width 42 height 20
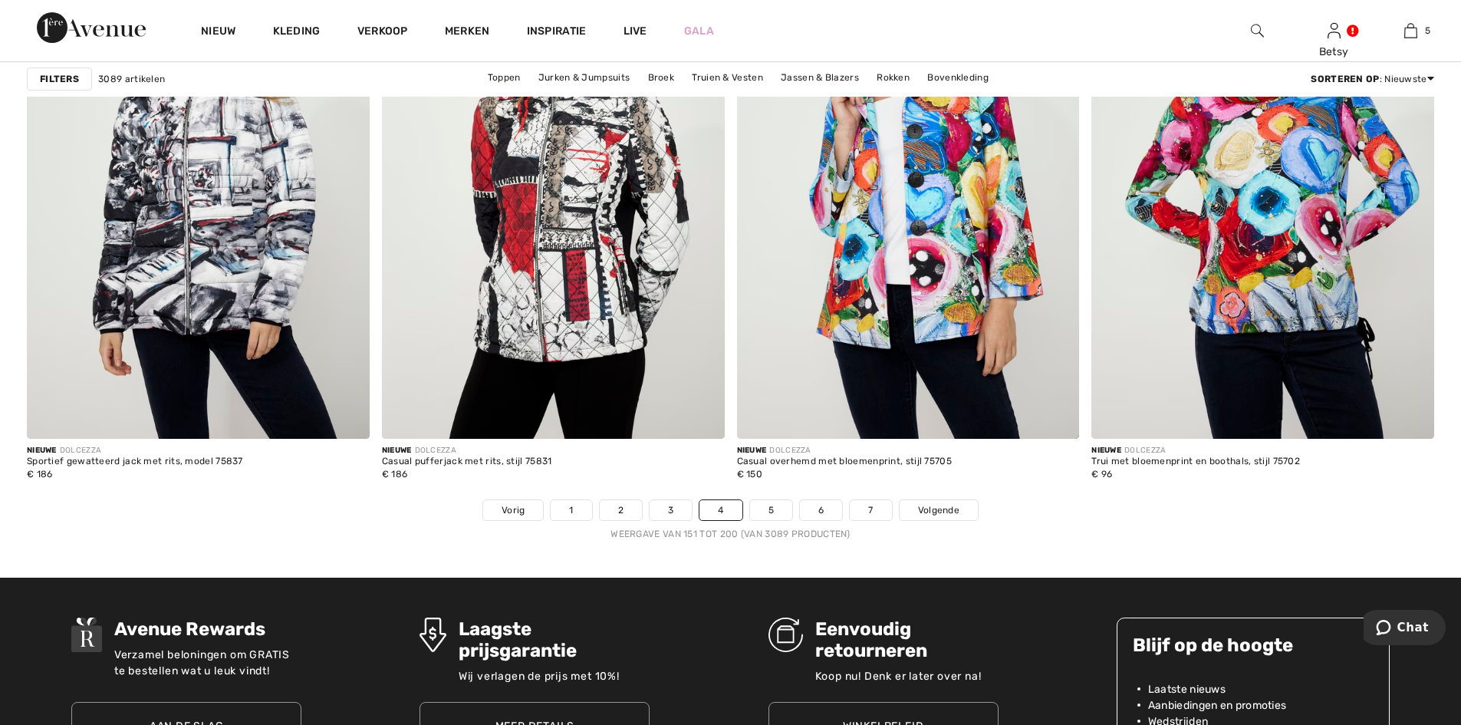
scroll to position [8746, 0]
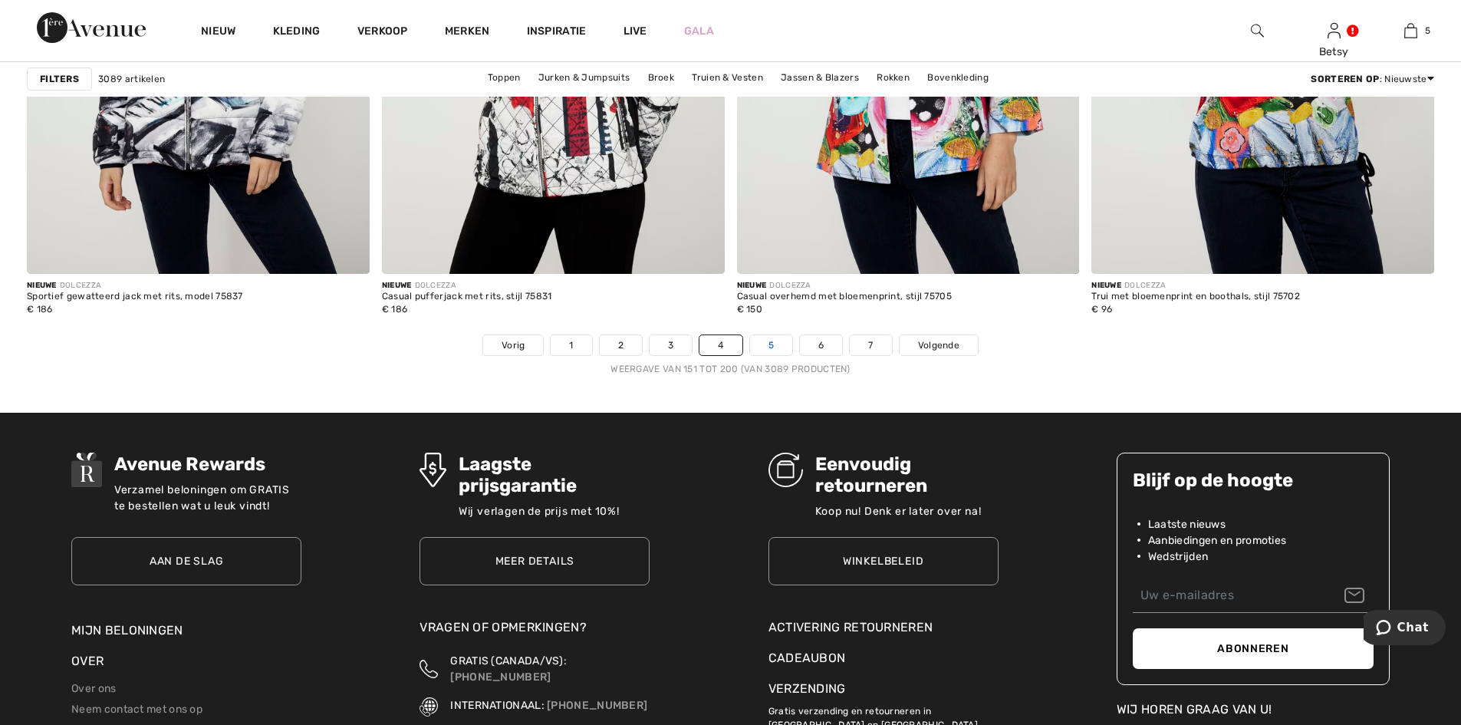
click at [767, 342] on link "5" at bounding box center [771, 345] width 42 height 20
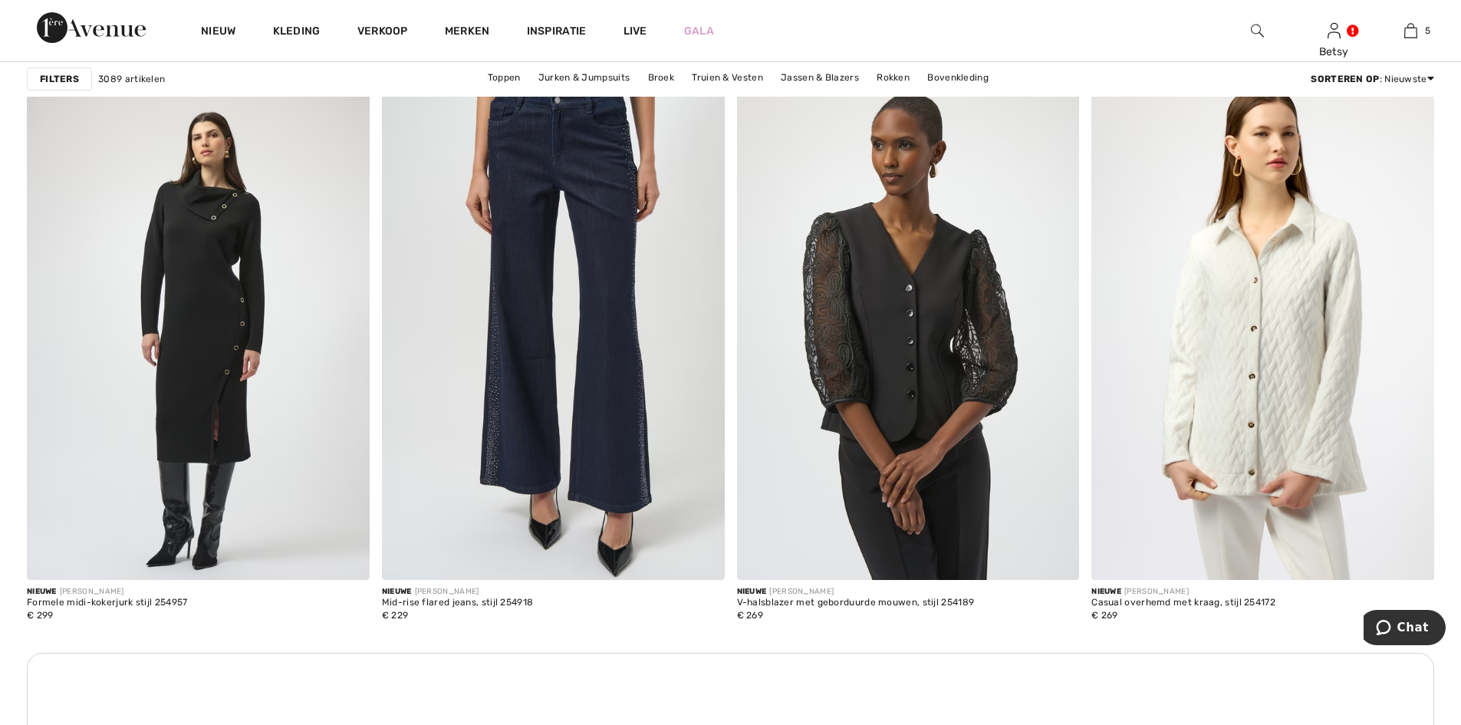
scroll to position [3913, 0]
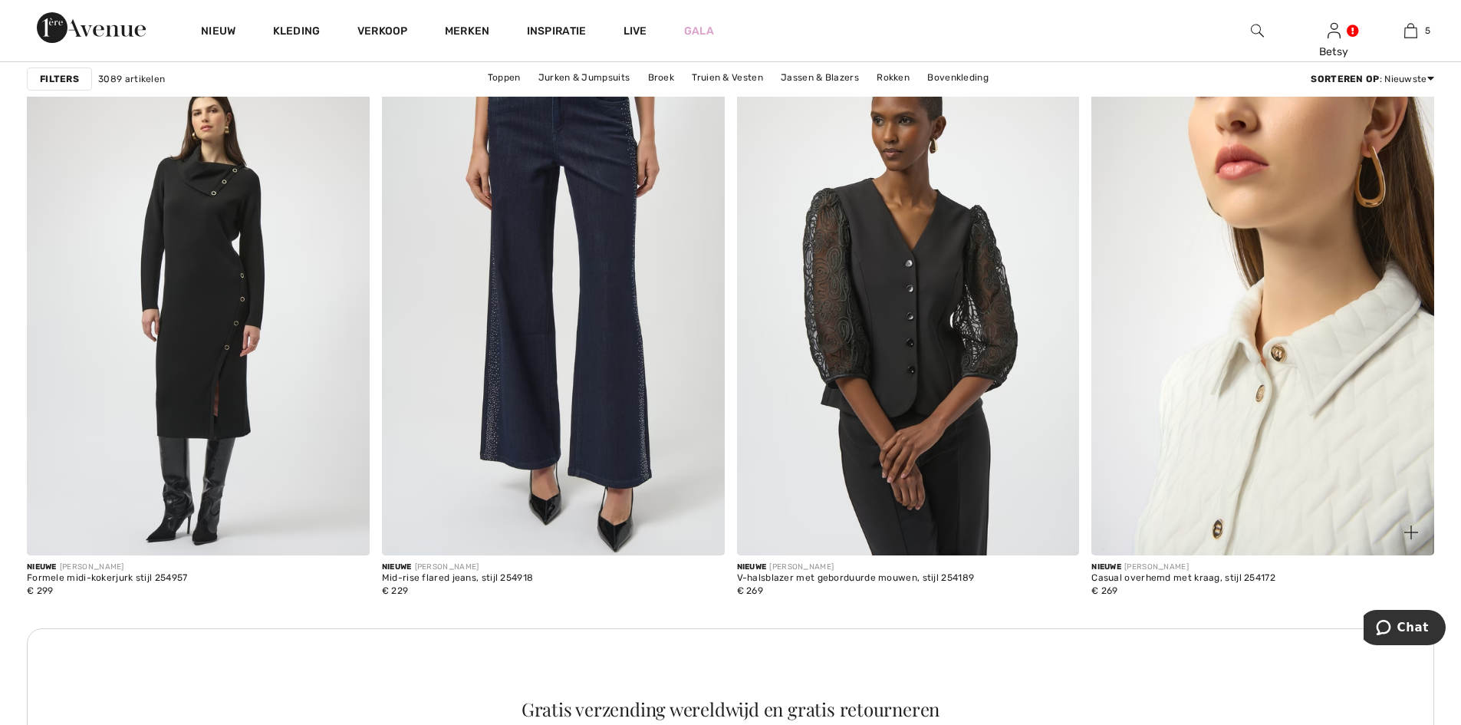
click at [1315, 341] on img at bounding box center [1263, 298] width 343 height 514
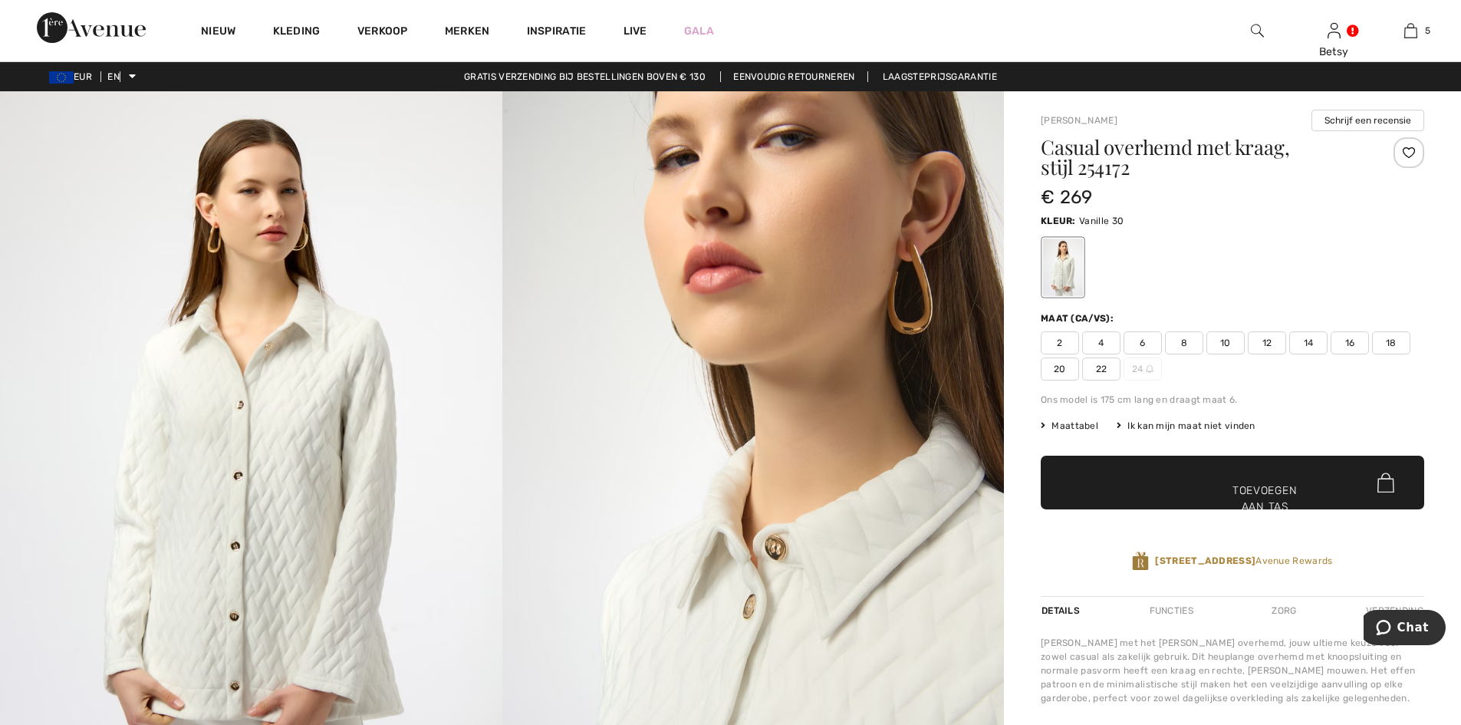
click at [1270, 348] on font "12" at bounding box center [1268, 343] width 10 height 11
click at [1198, 481] on span "✔ Toegevoegd aan tas Toevoegen aan tas" at bounding box center [1233, 483] width 384 height 54
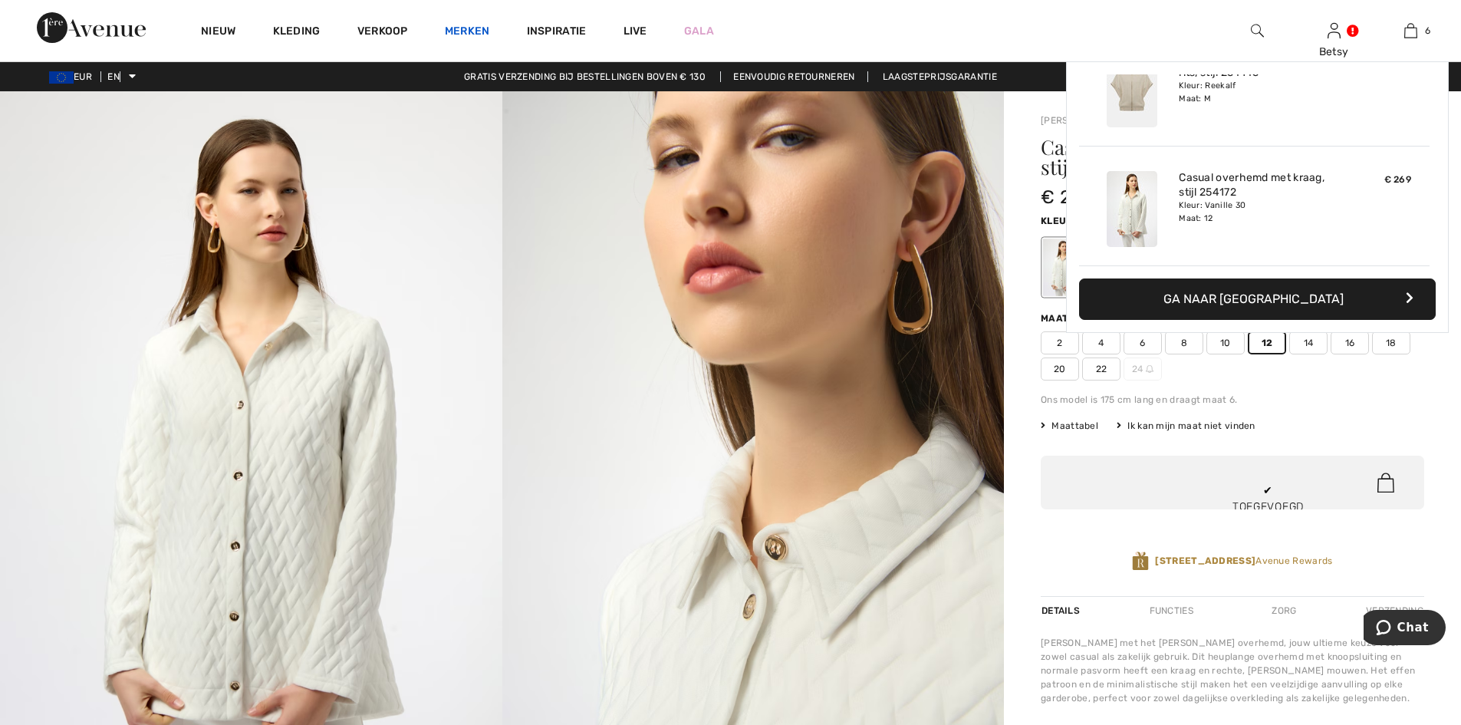
scroll to position [526, 0]
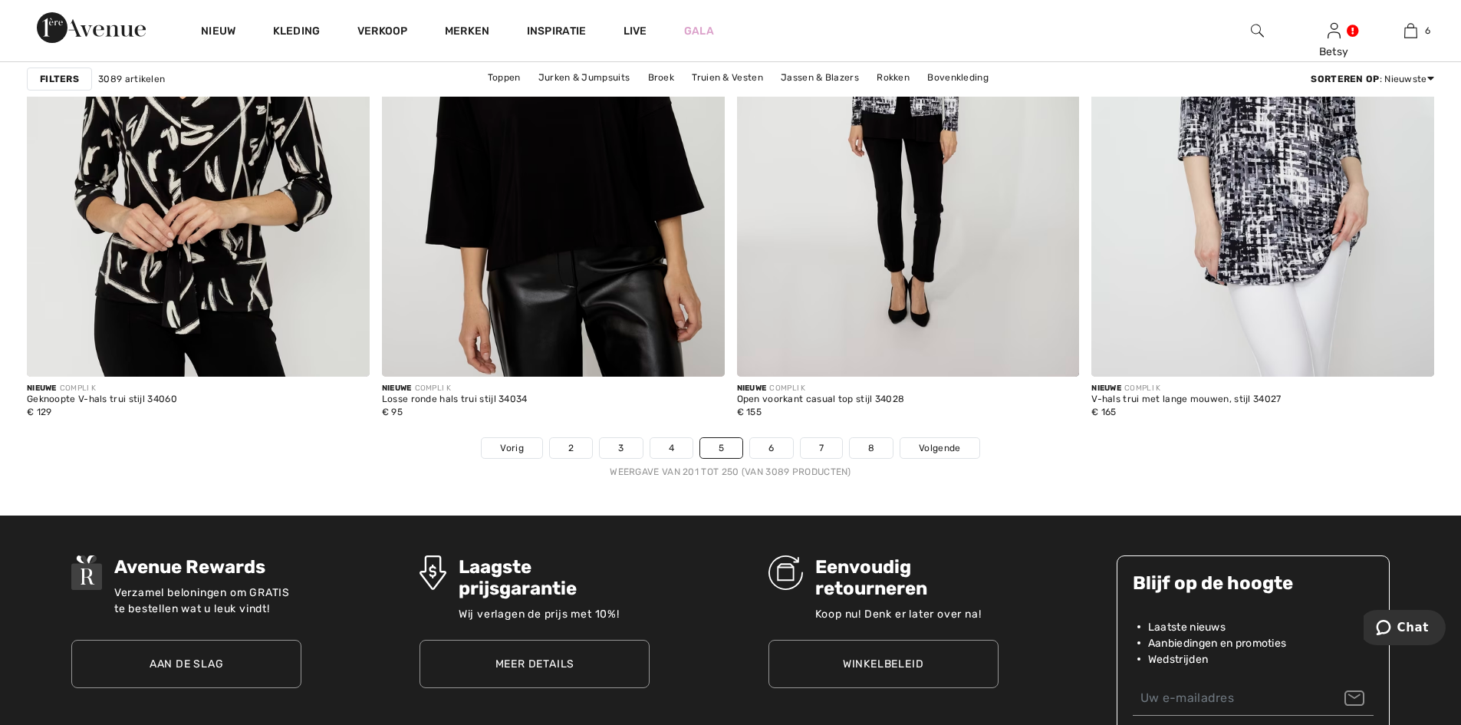
scroll to position [8669, 0]
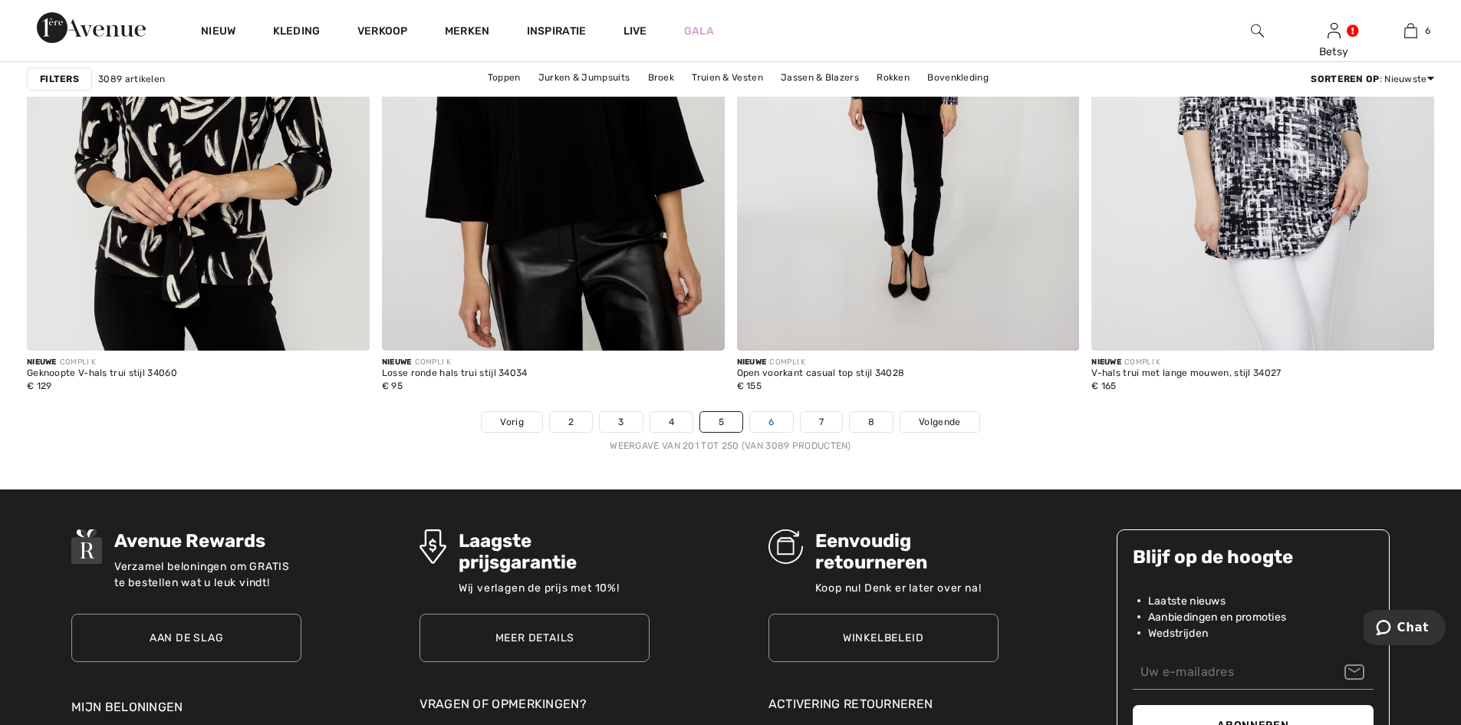
click at [771, 421] on font "6" at bounding box center [771, 422] width 5 height 11
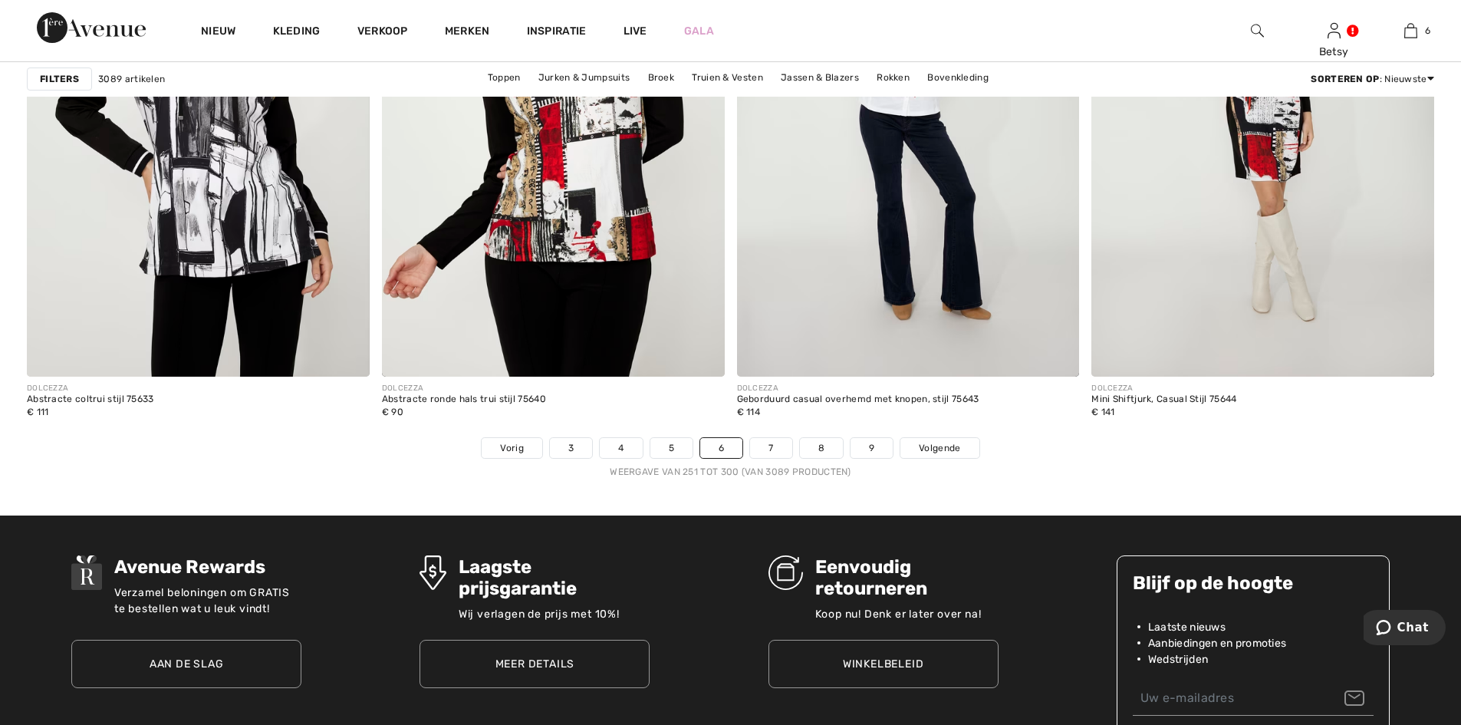
scroll to position [8669, 0]
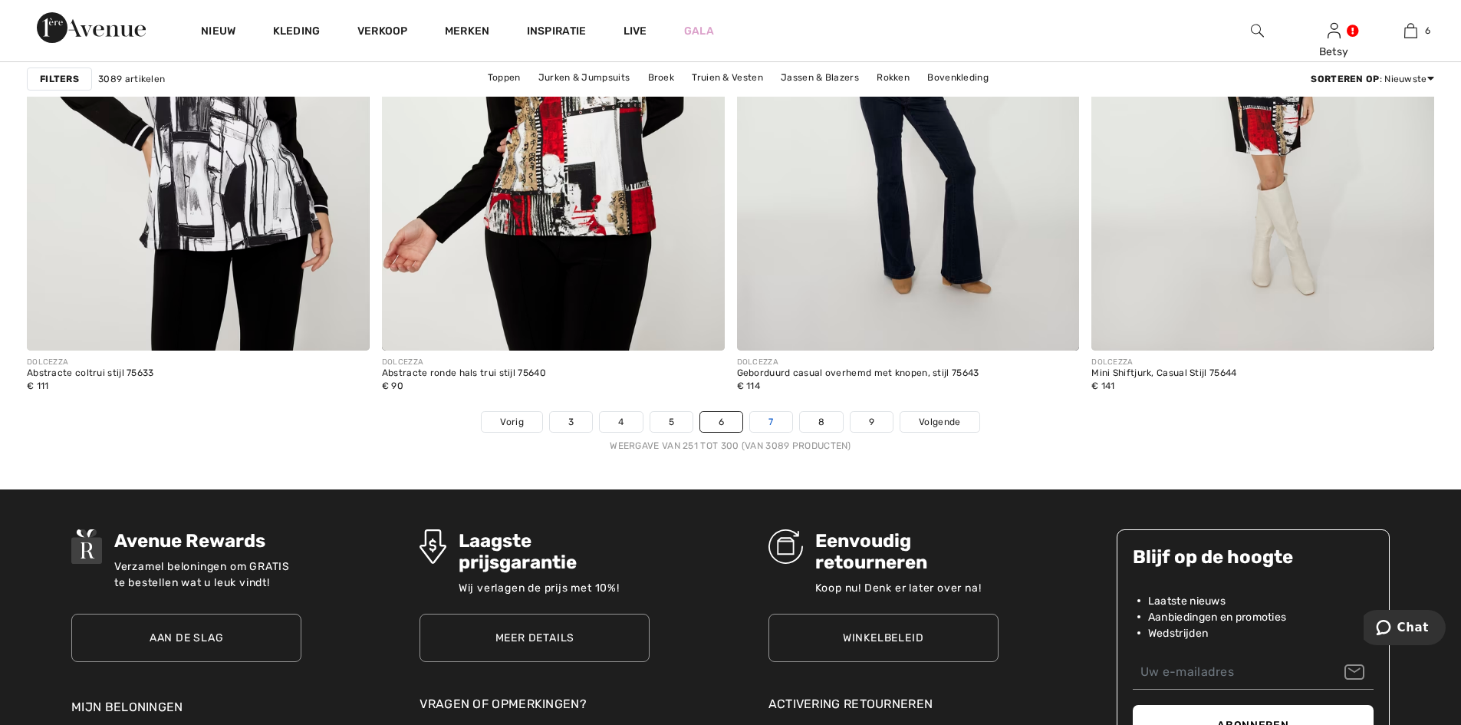
click at [773, 424] on font "7" at bounding box center [771, 422] width 5 height 11
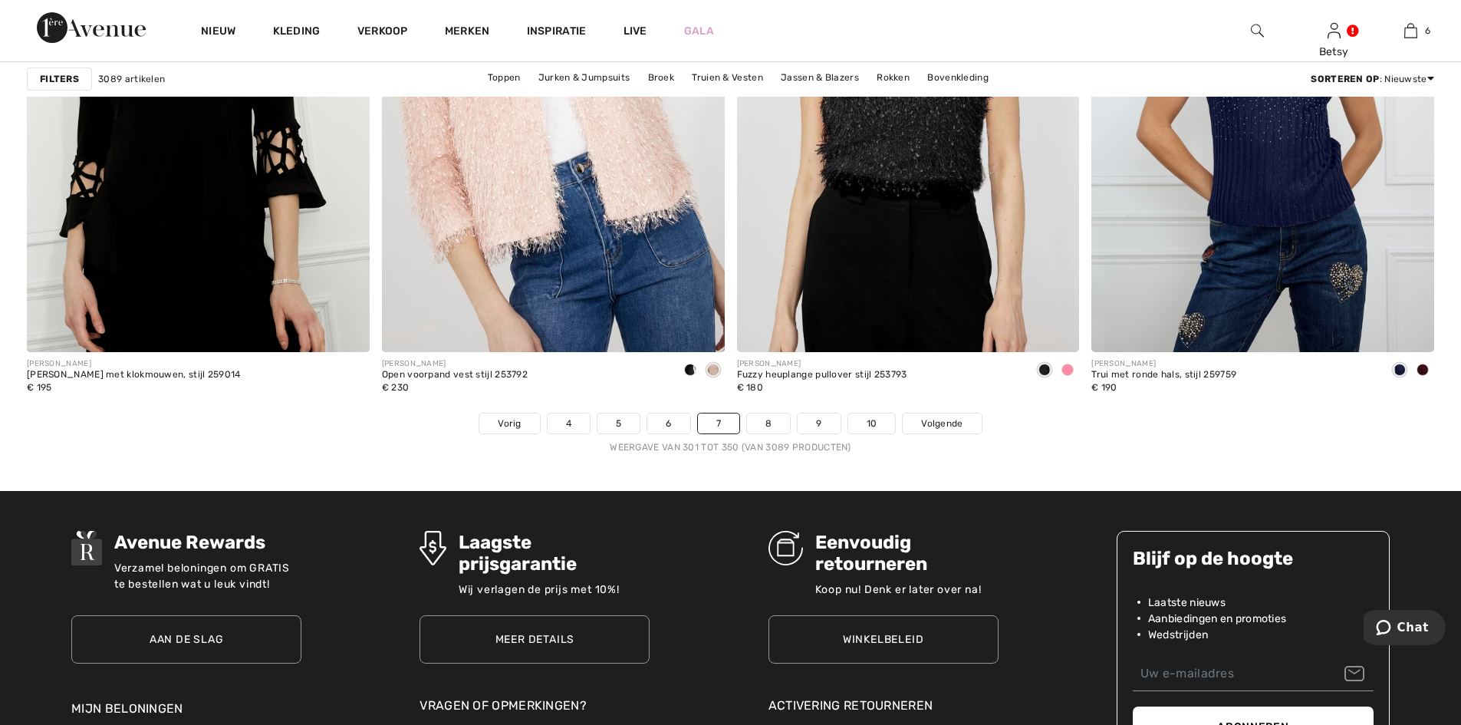
scroll to position [8669, 0]
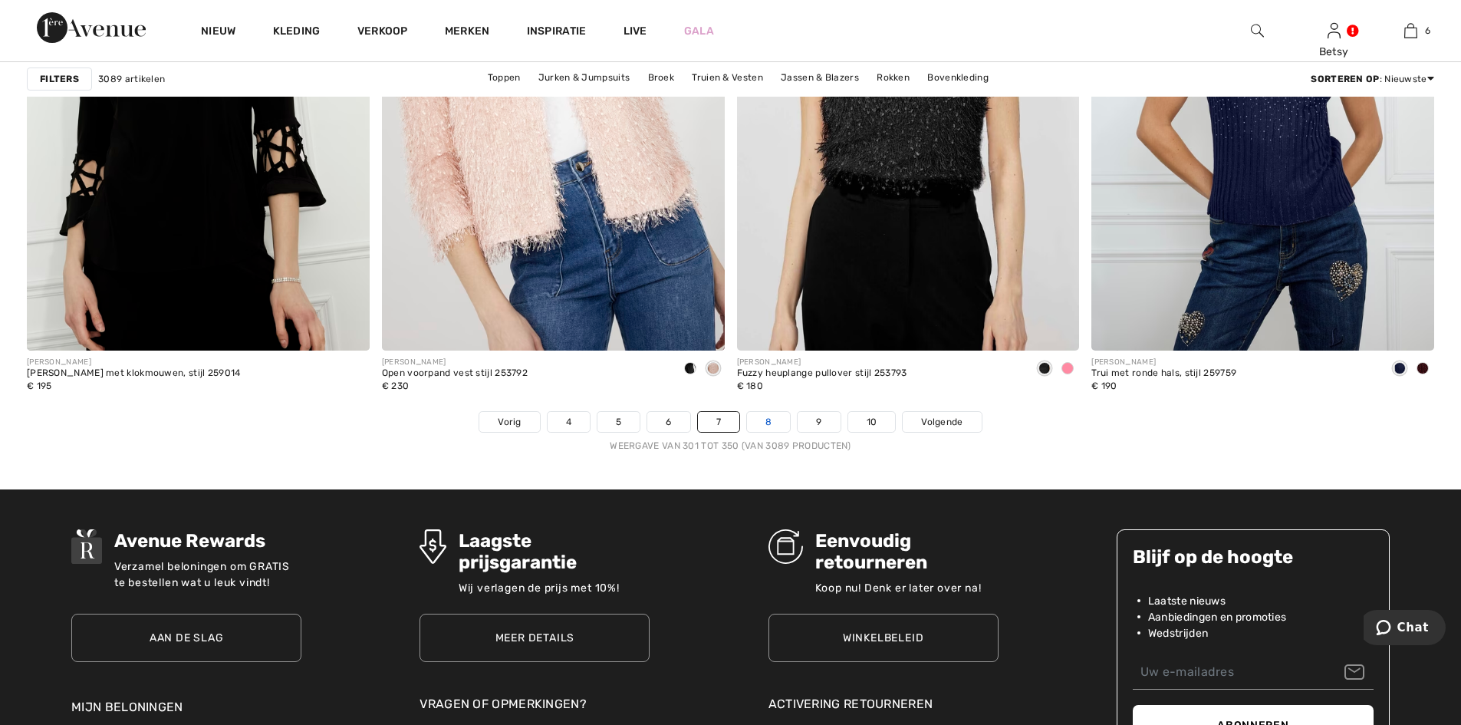
click at [769, 423] on font "8" at bounding box center [769, 422] width 6 height 11
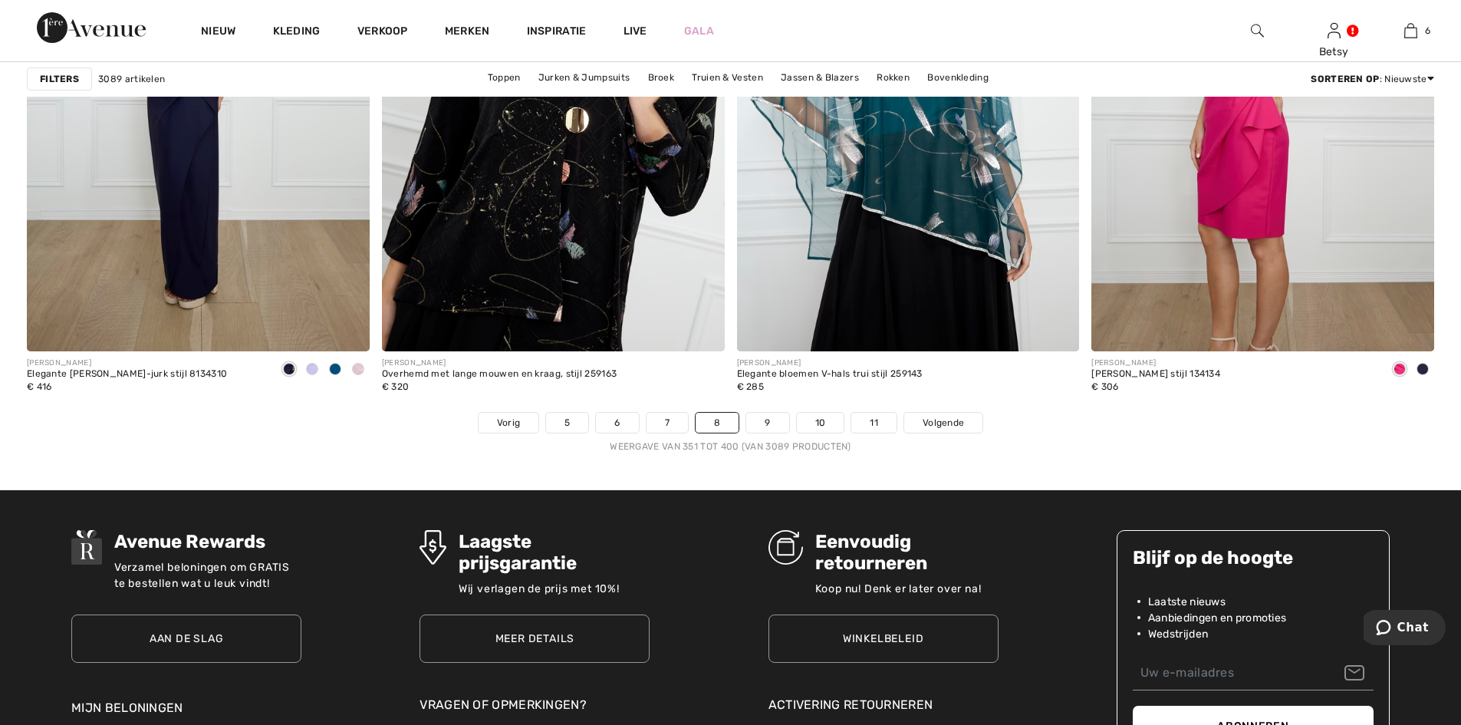
scroll to position [8669, 0]
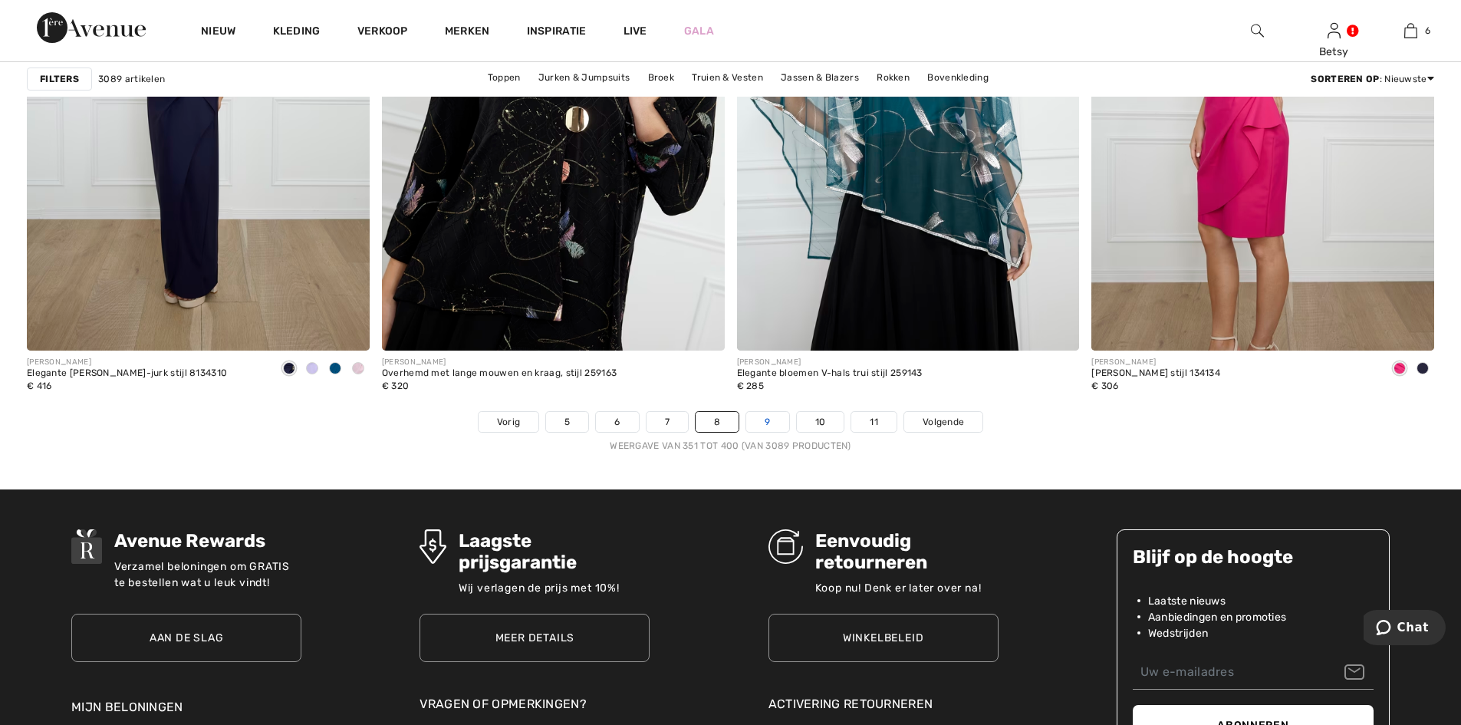
click at [772, 421] on link "9" at bounding box center [767, 422] width 42 height 20
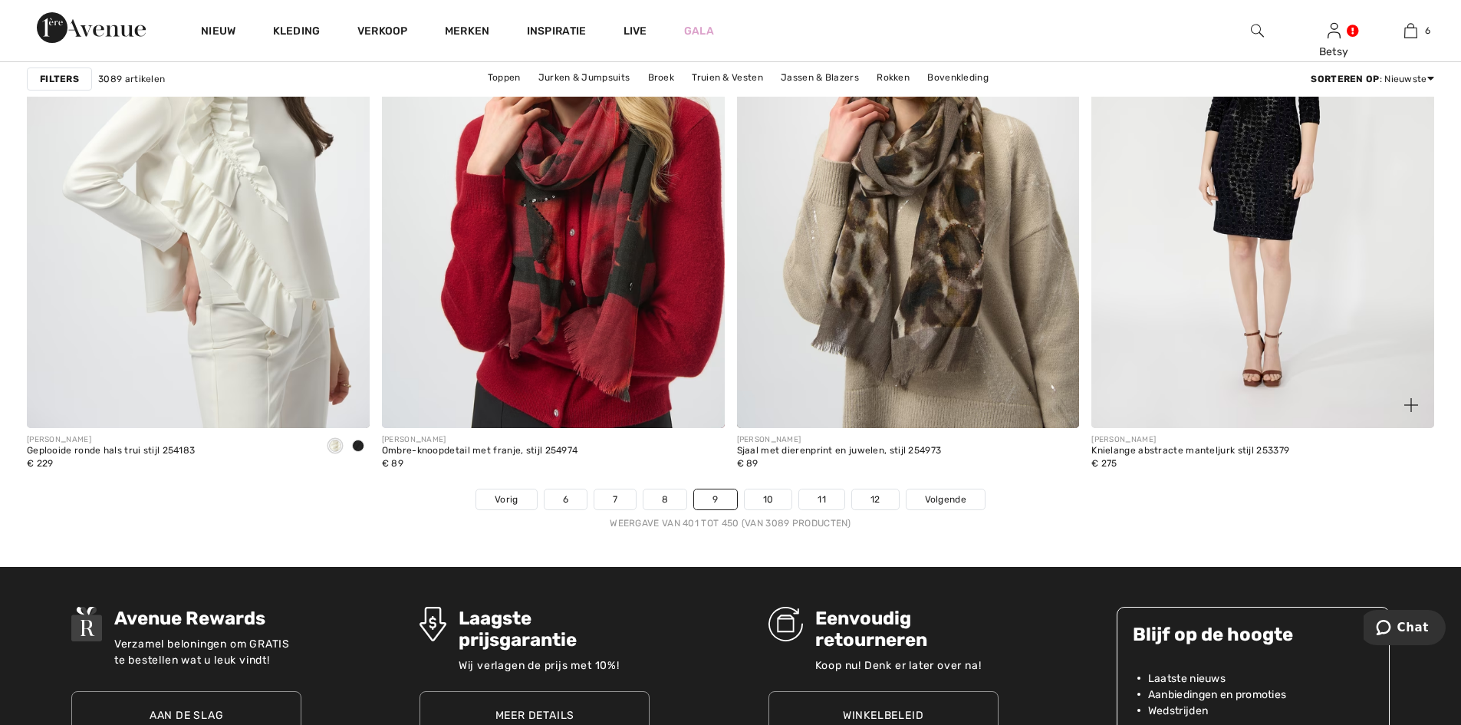
scroll to position [8592, 0]
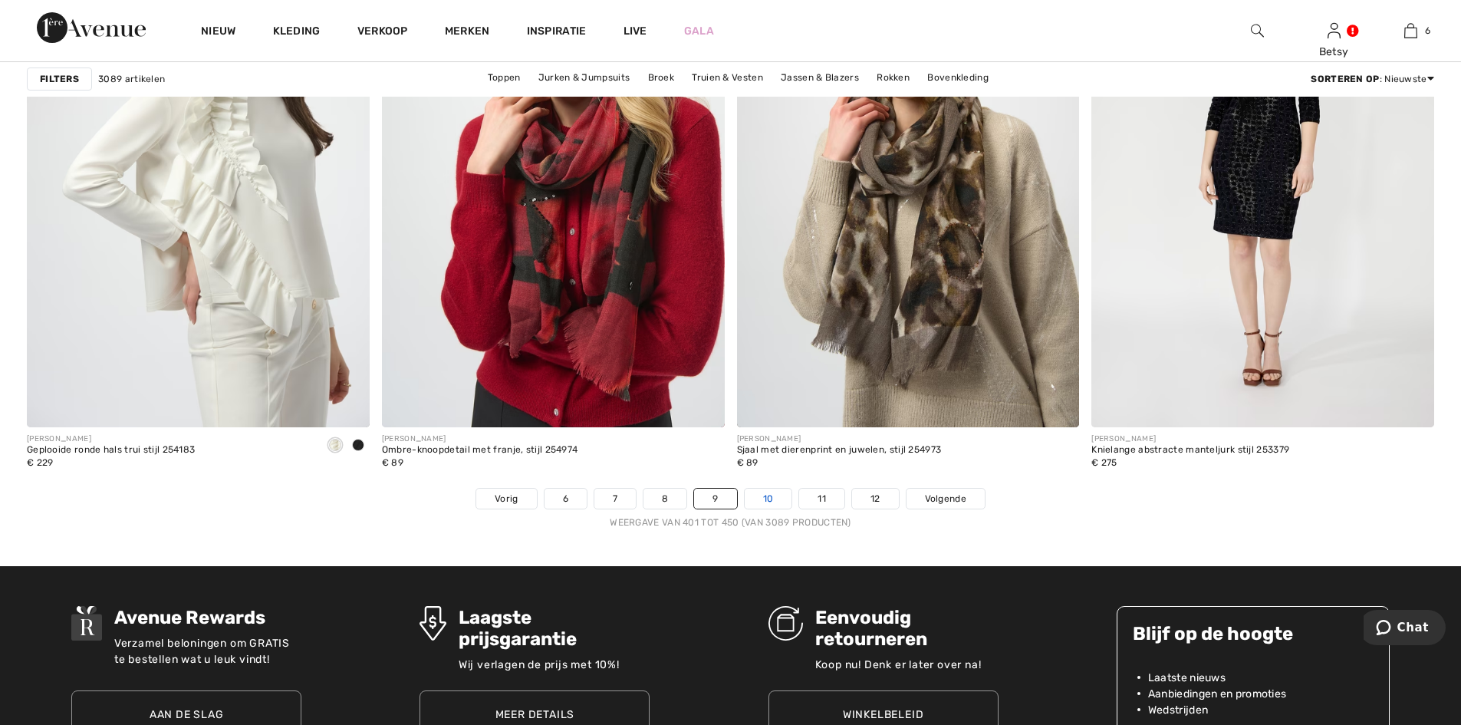
click at [768, 498] on font "10" at bounding box center [768, 498] width 11 height 11
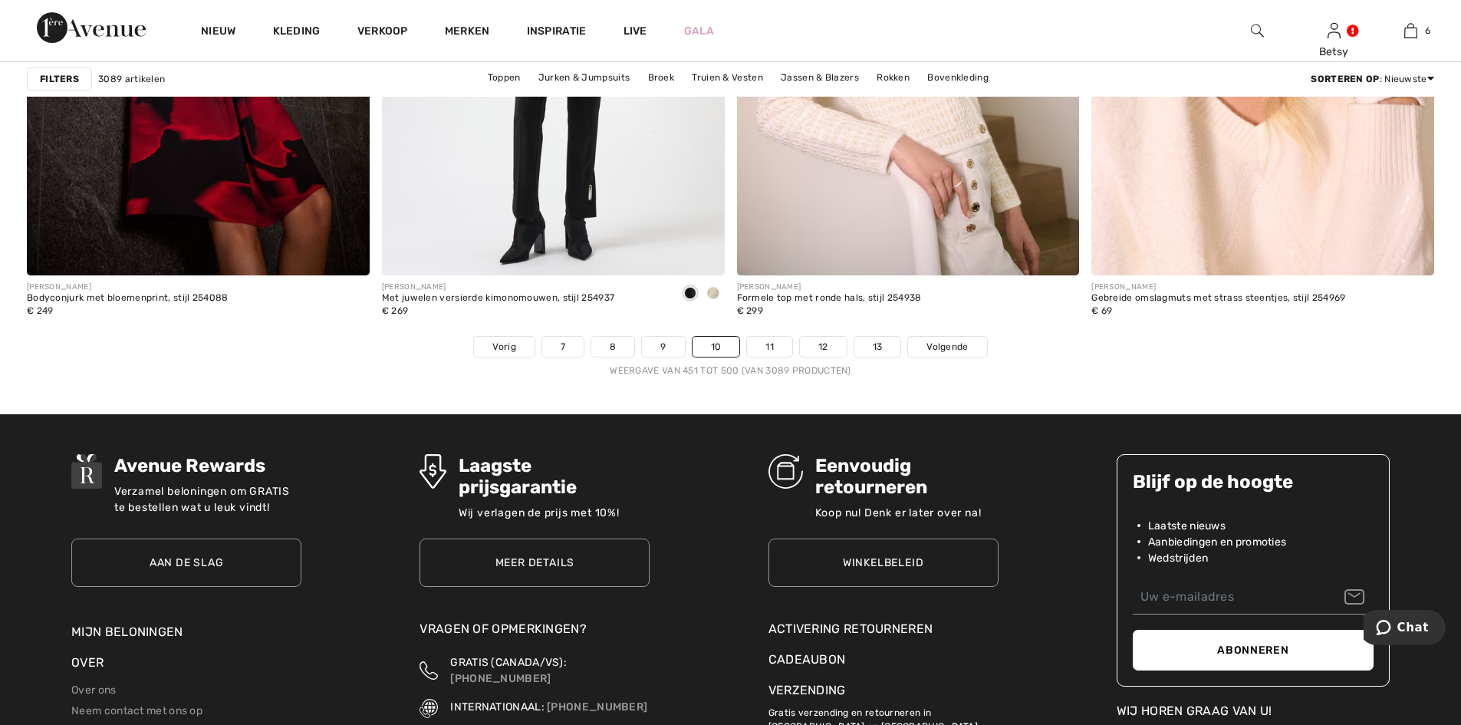
scroll to position [8746, 0]
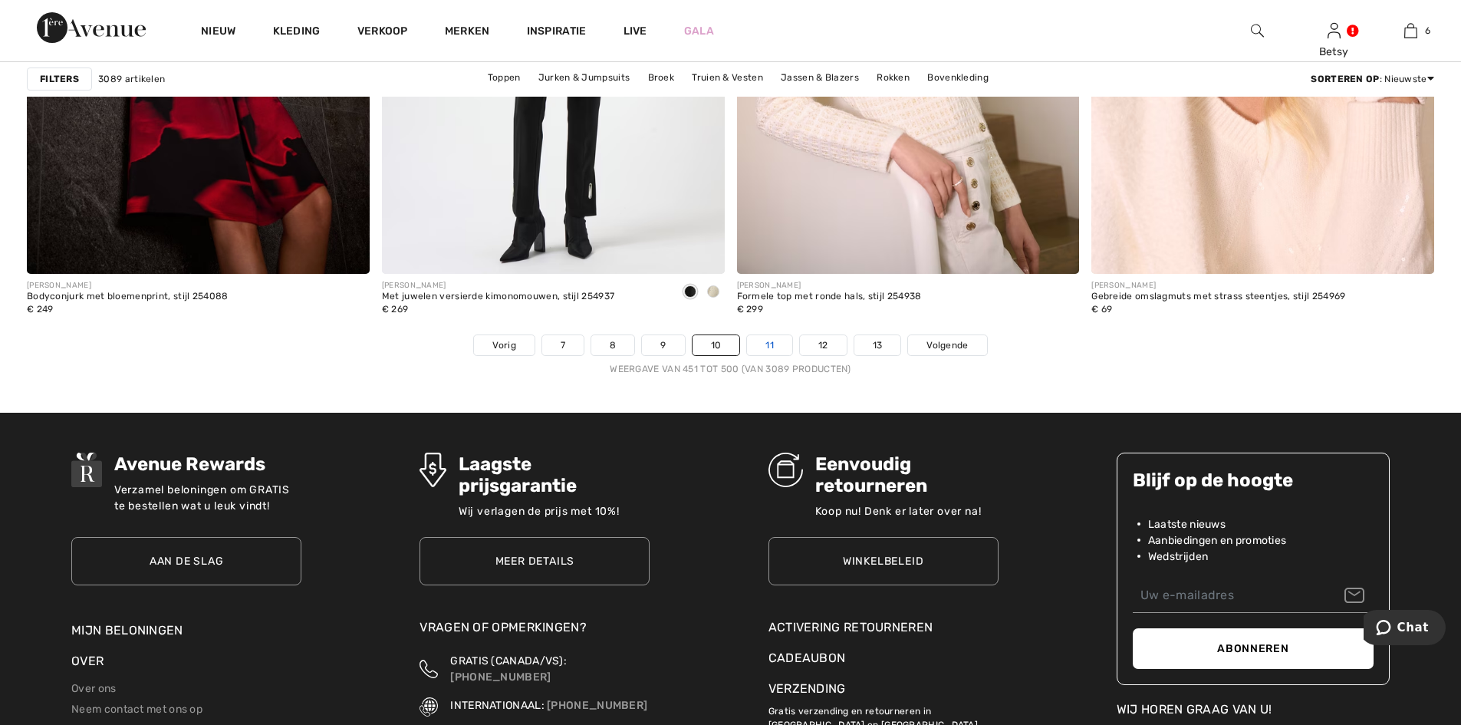
click at [769, 342] on font "11" at bounding box center [770, 345] width 8 height 11
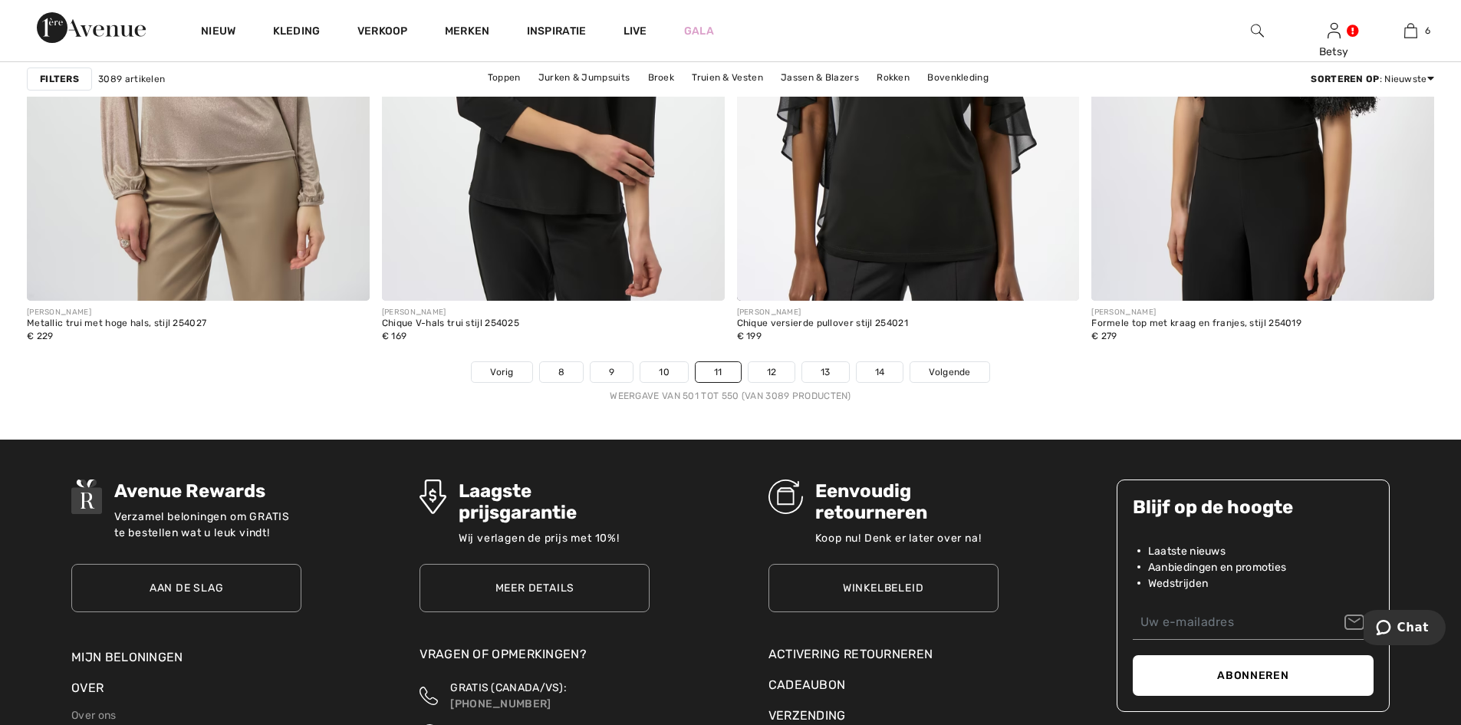
scroll to position [8746, 0]
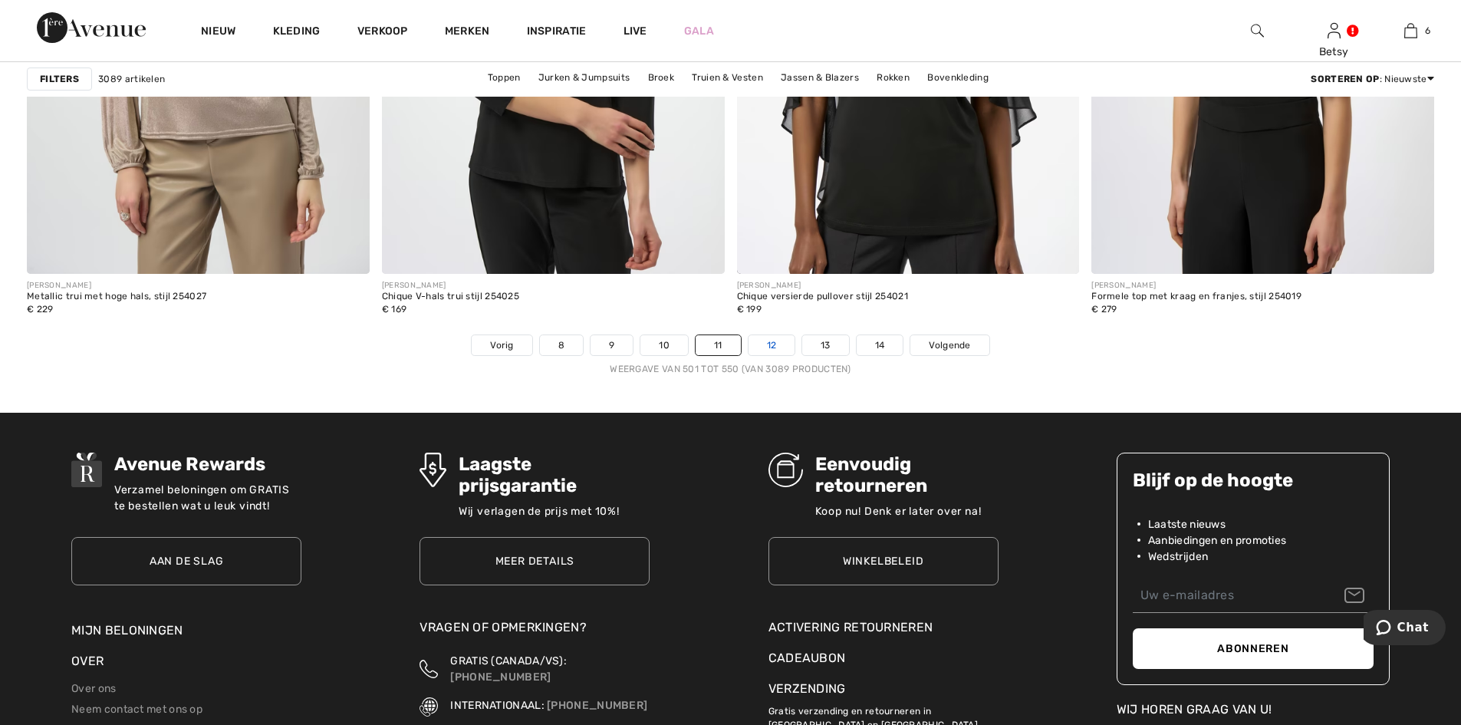
click at [769, 344] on font "12" at bounding box center [772, 345] width 10 height 11
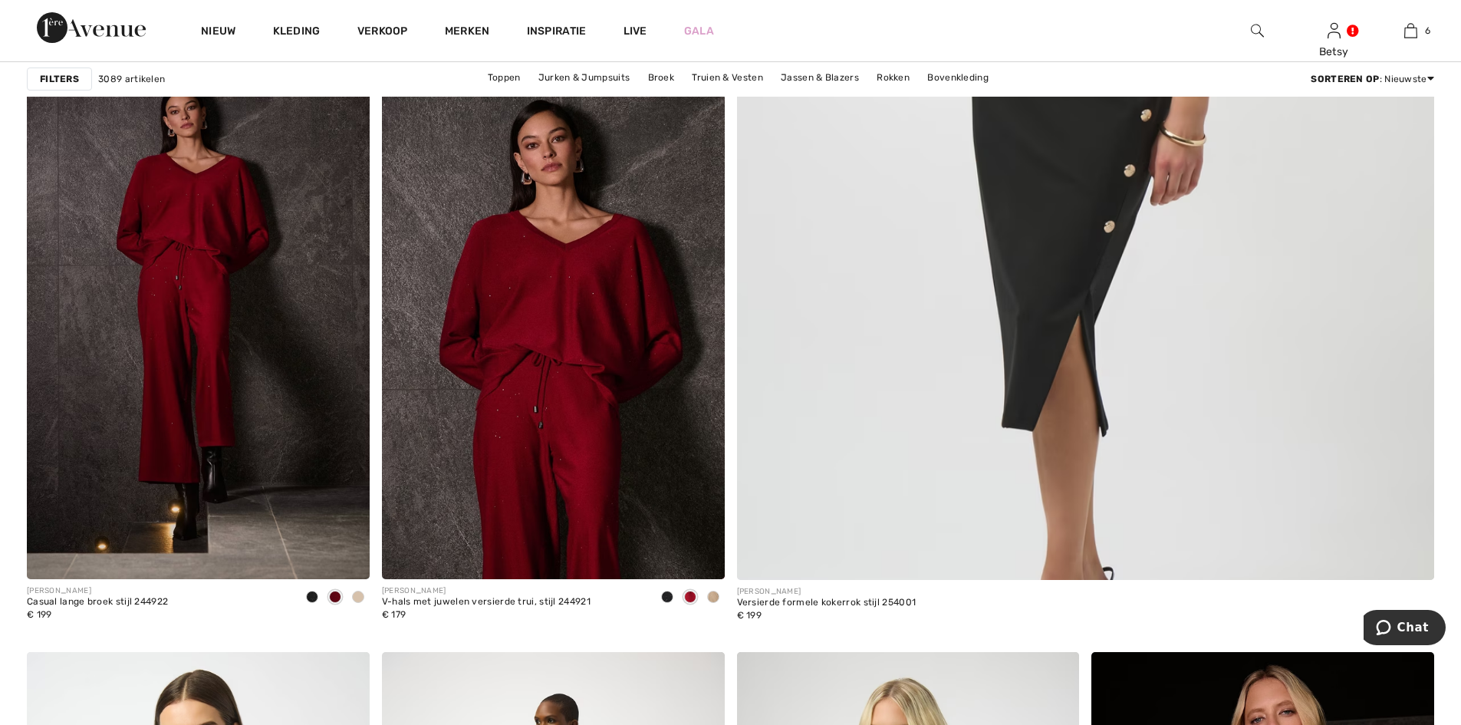
scroll to position [767, 0]
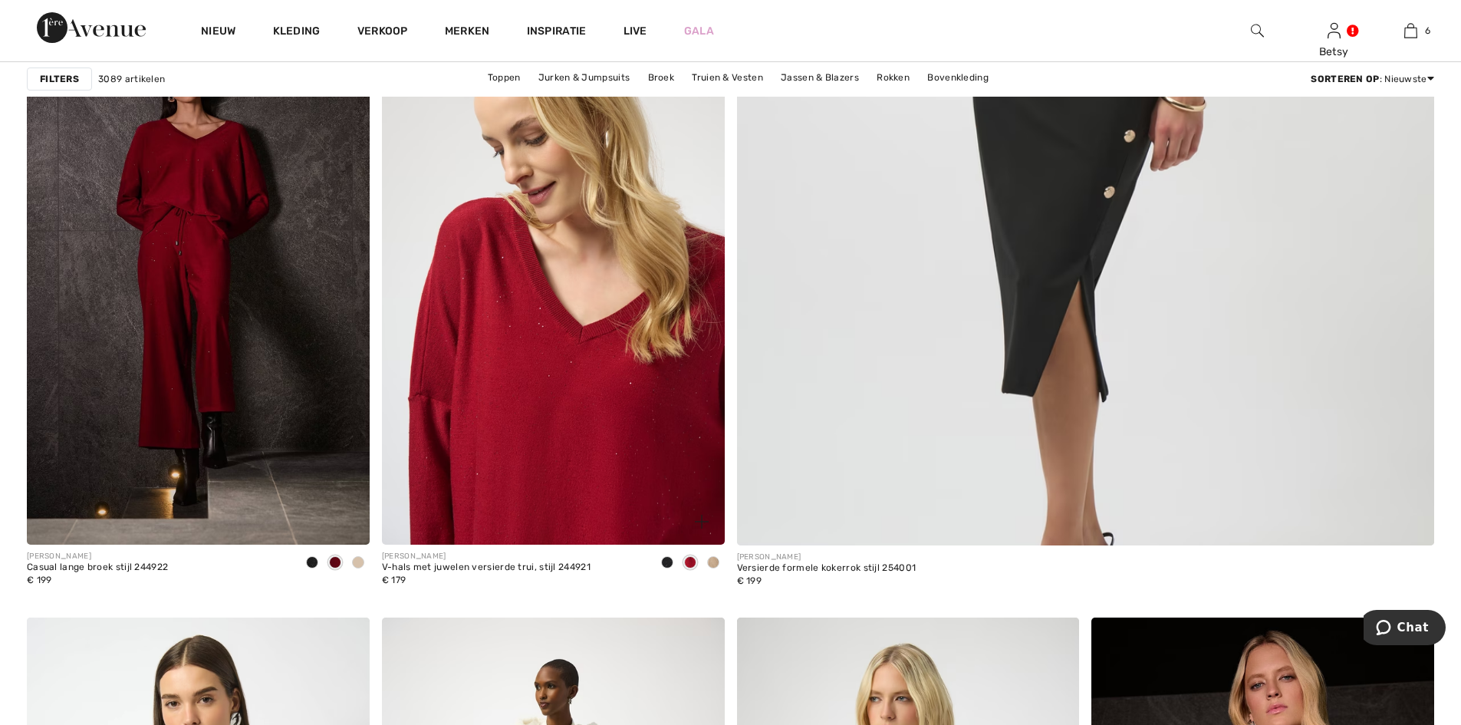
click at [552, 331] on img at bounding box center [553, 288] width 343 height 514
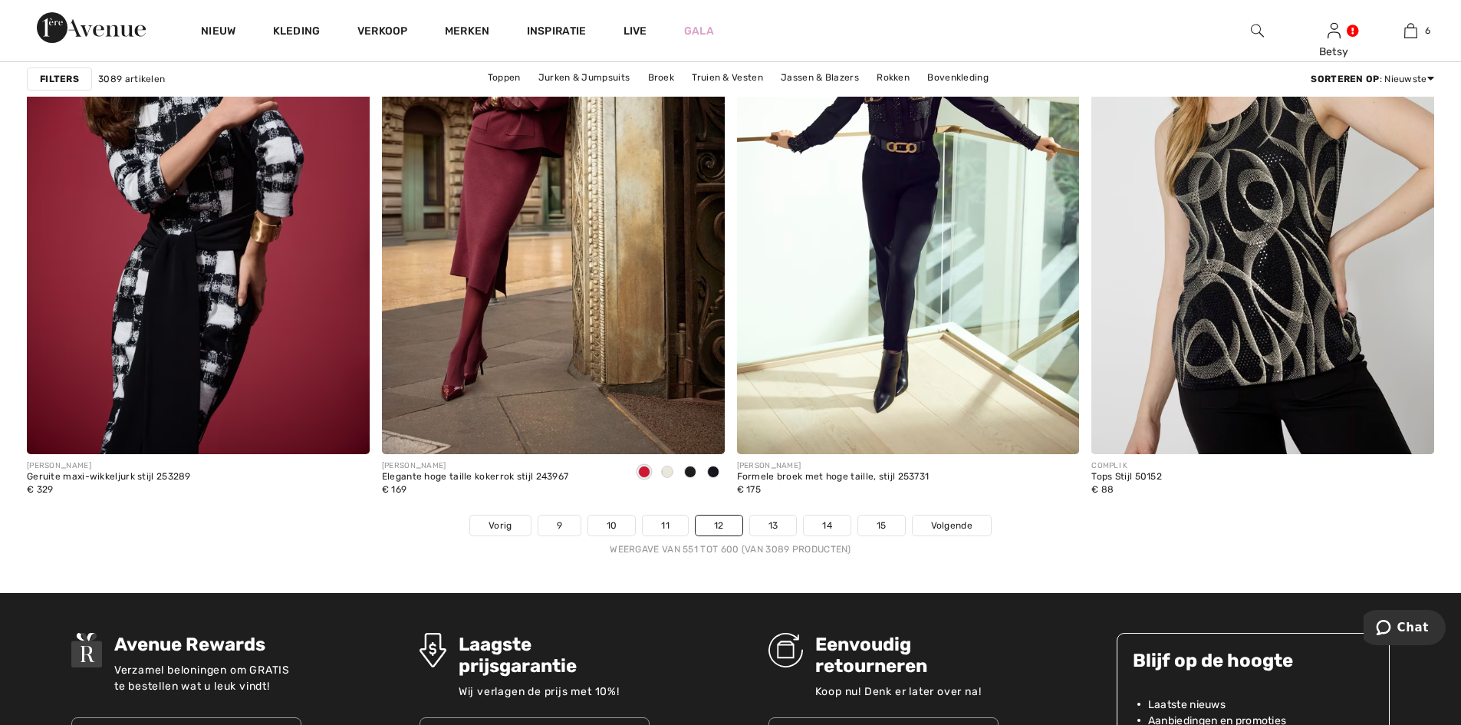
scroll to position [8592, 0]
